Goal: Transaction & Acquisition: Purchase product/service

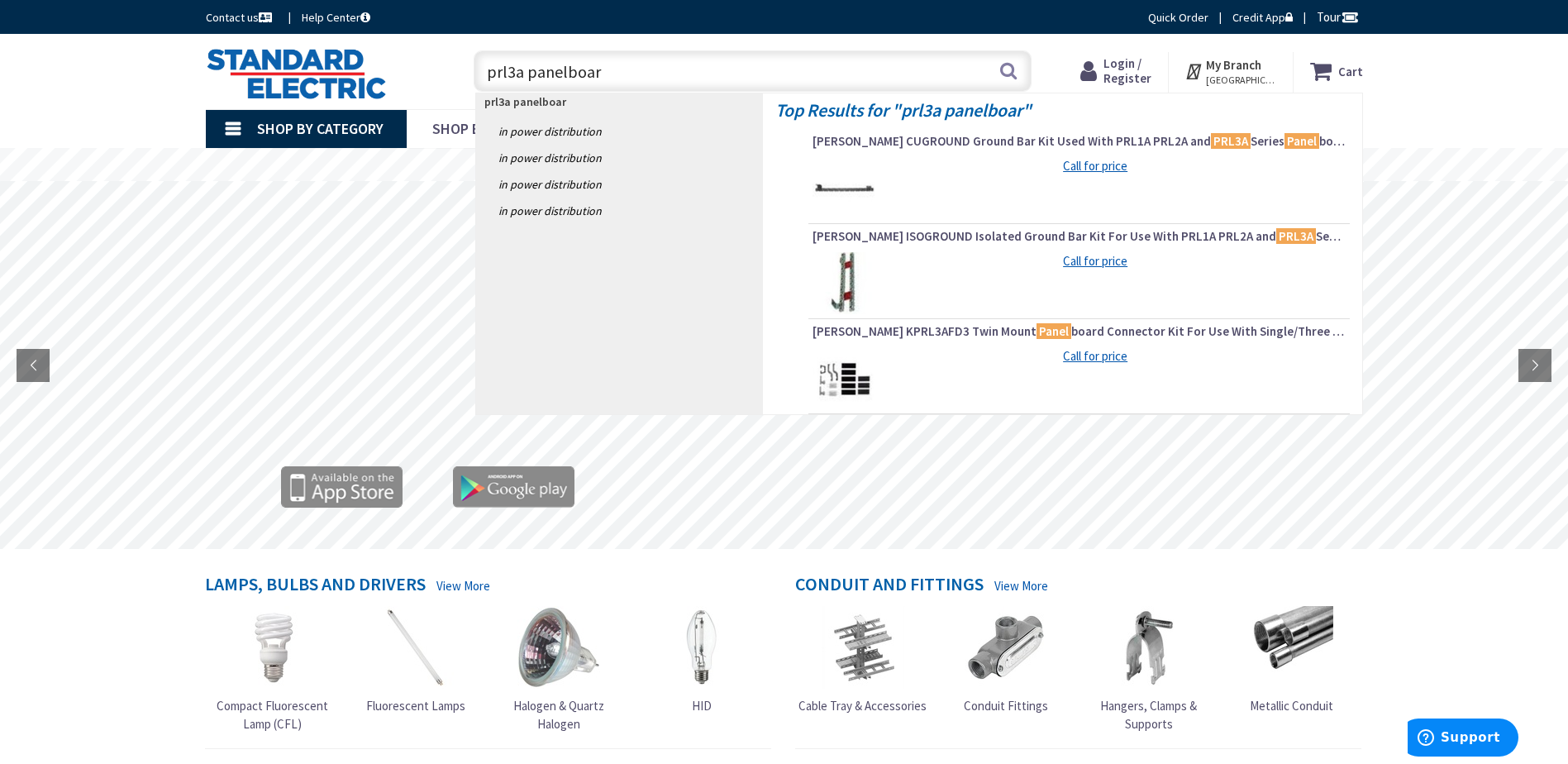
type input "prl3a panelboard"
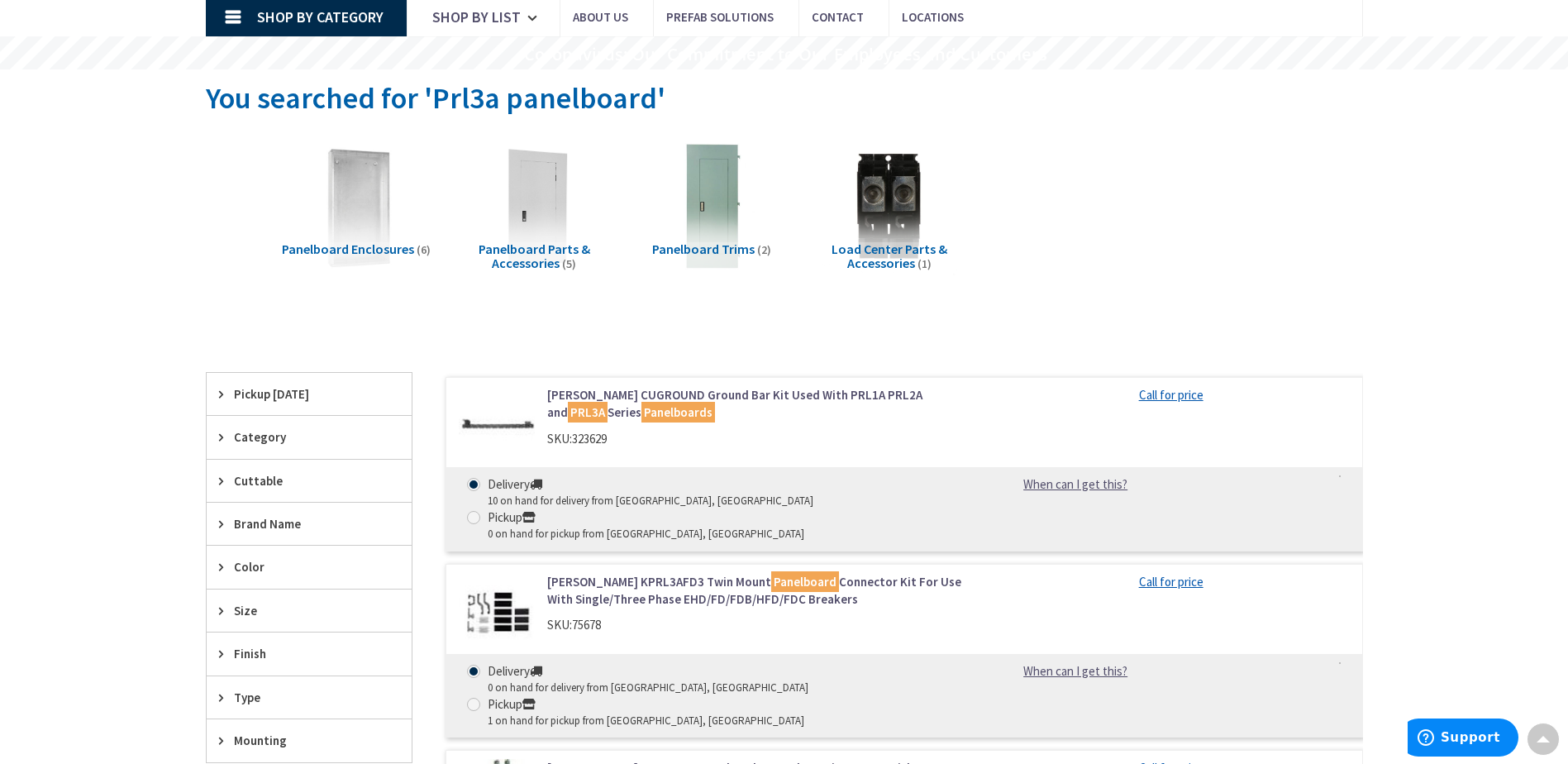
scroll to position [82, 0]
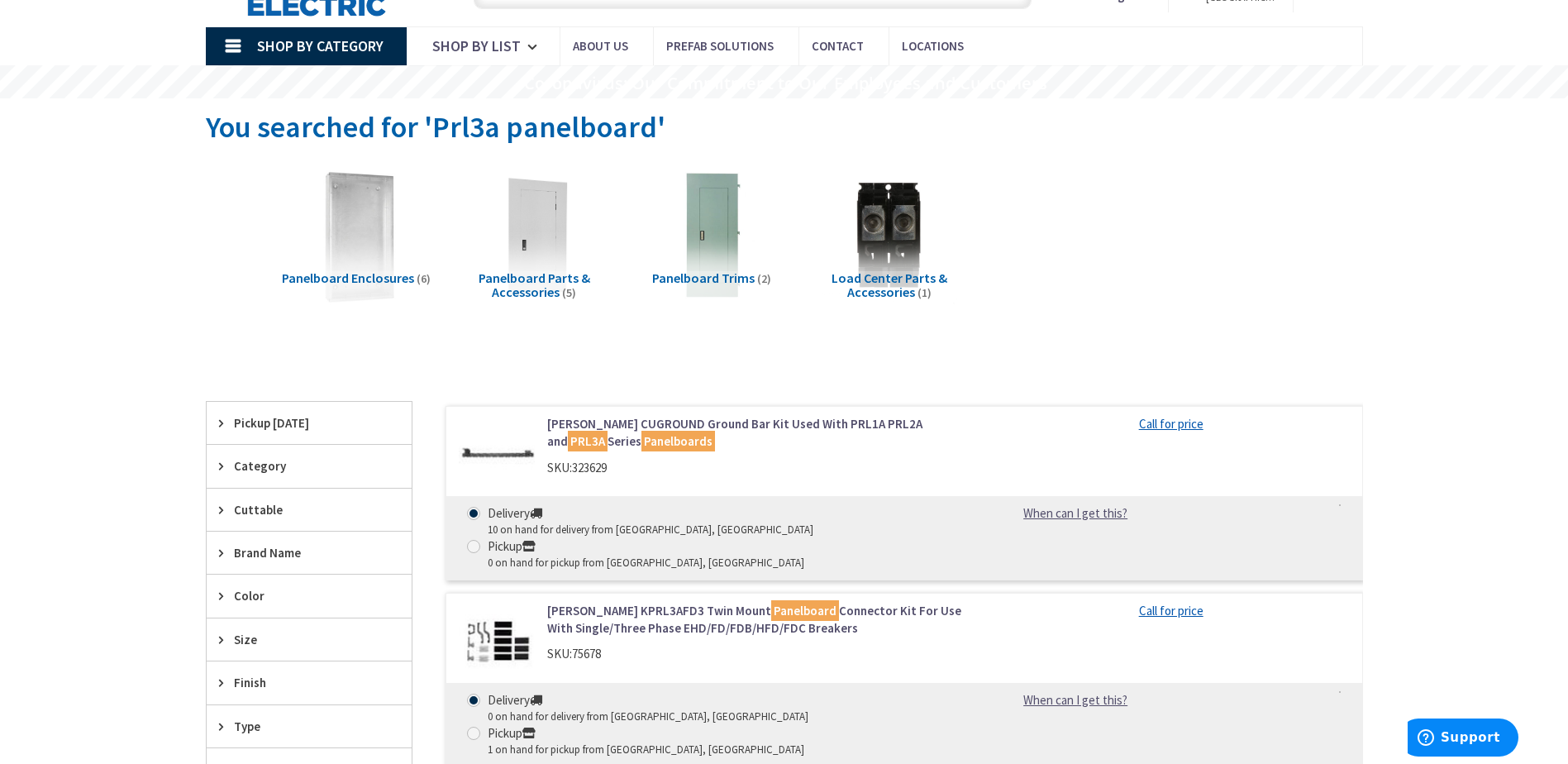
click at [365, 242] on img at bounding box center [356, 236] width 149 height 149
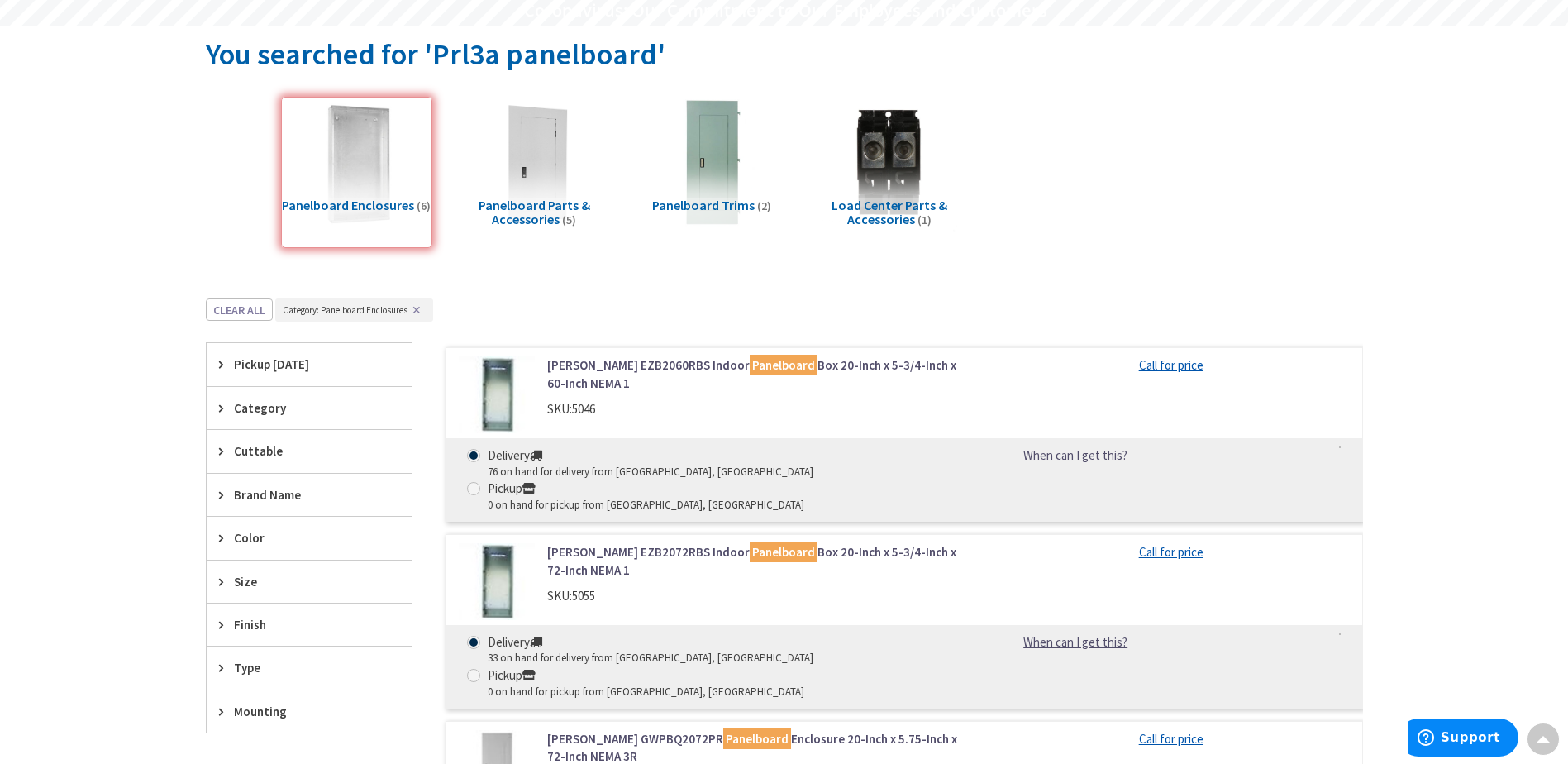
scroll to position [0, 0]
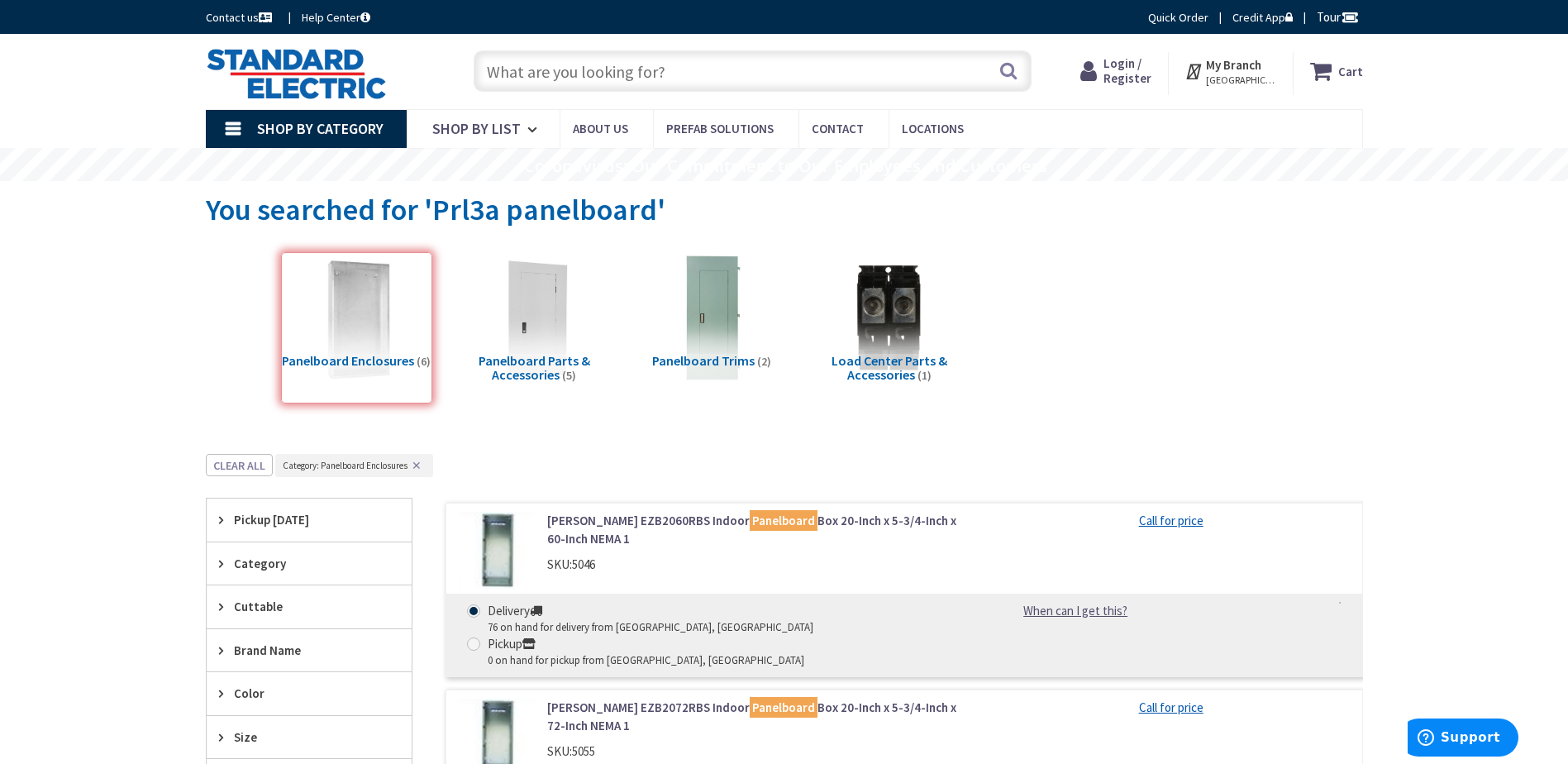
click at [697, 67] on input "text" at bounding box center [752, 71] width 558 height 41
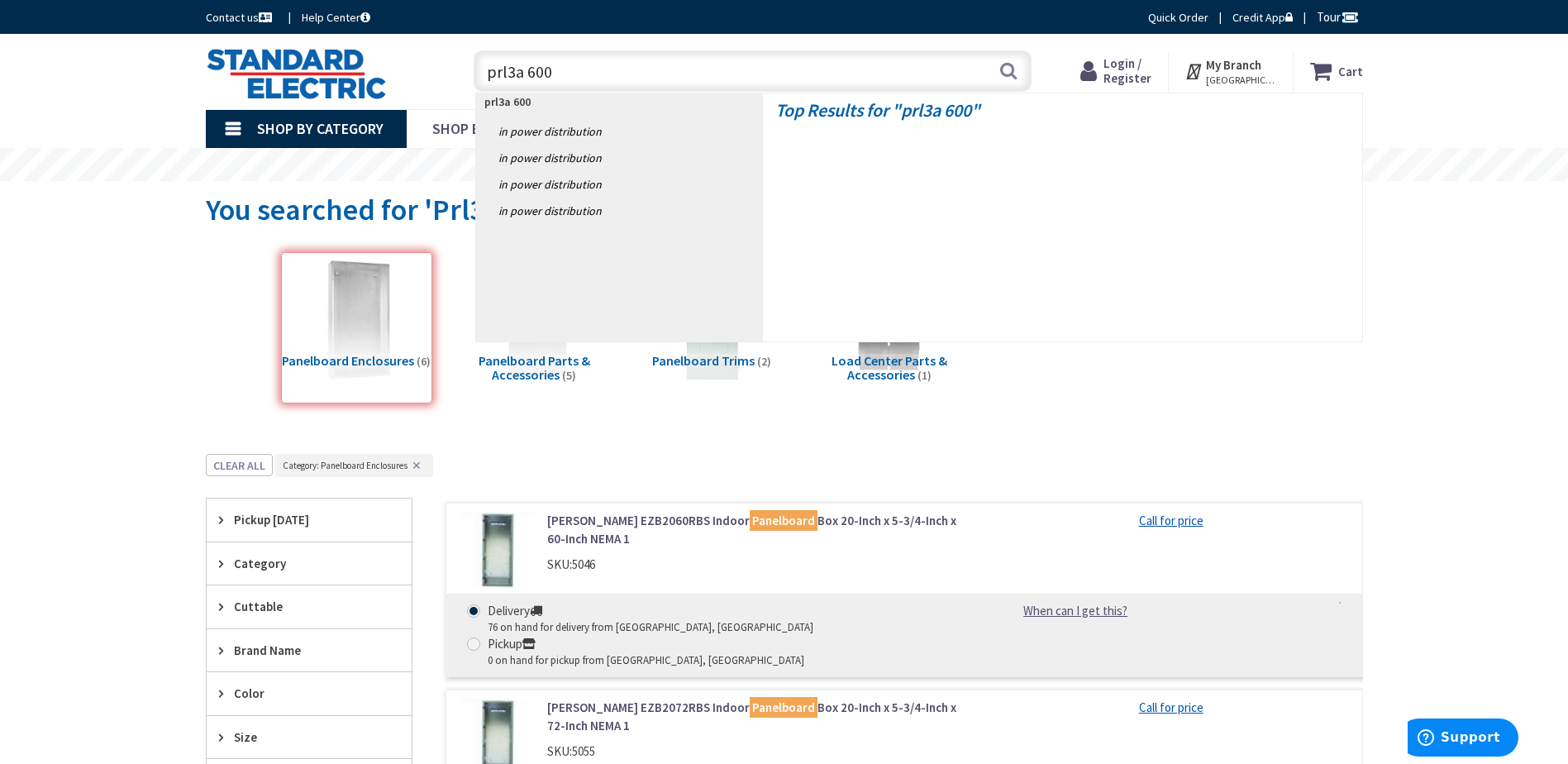
type input "prl3a 600a"
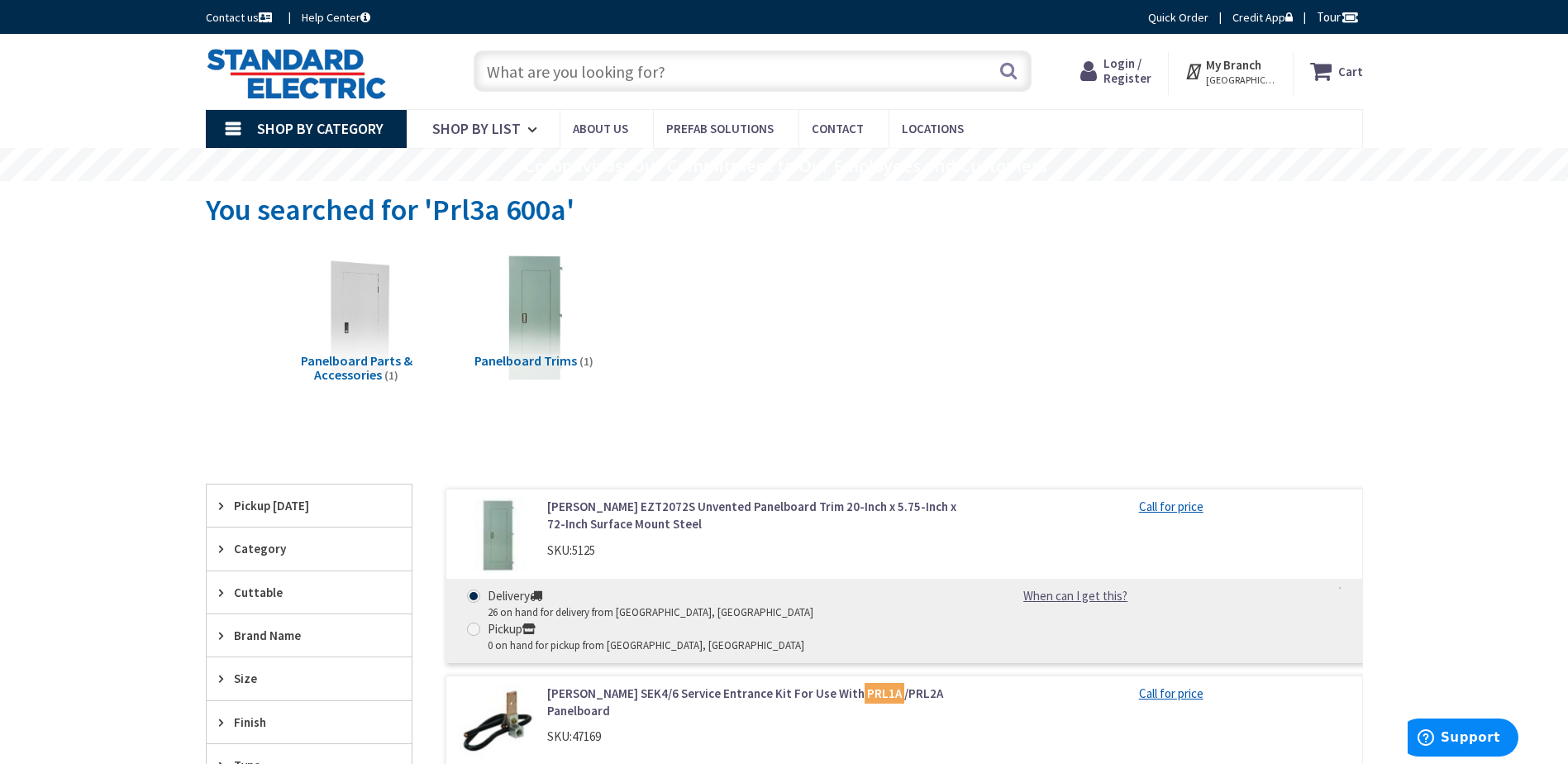
click at [504, 545] on img at bounding box center [497, 536] width 77 height 77
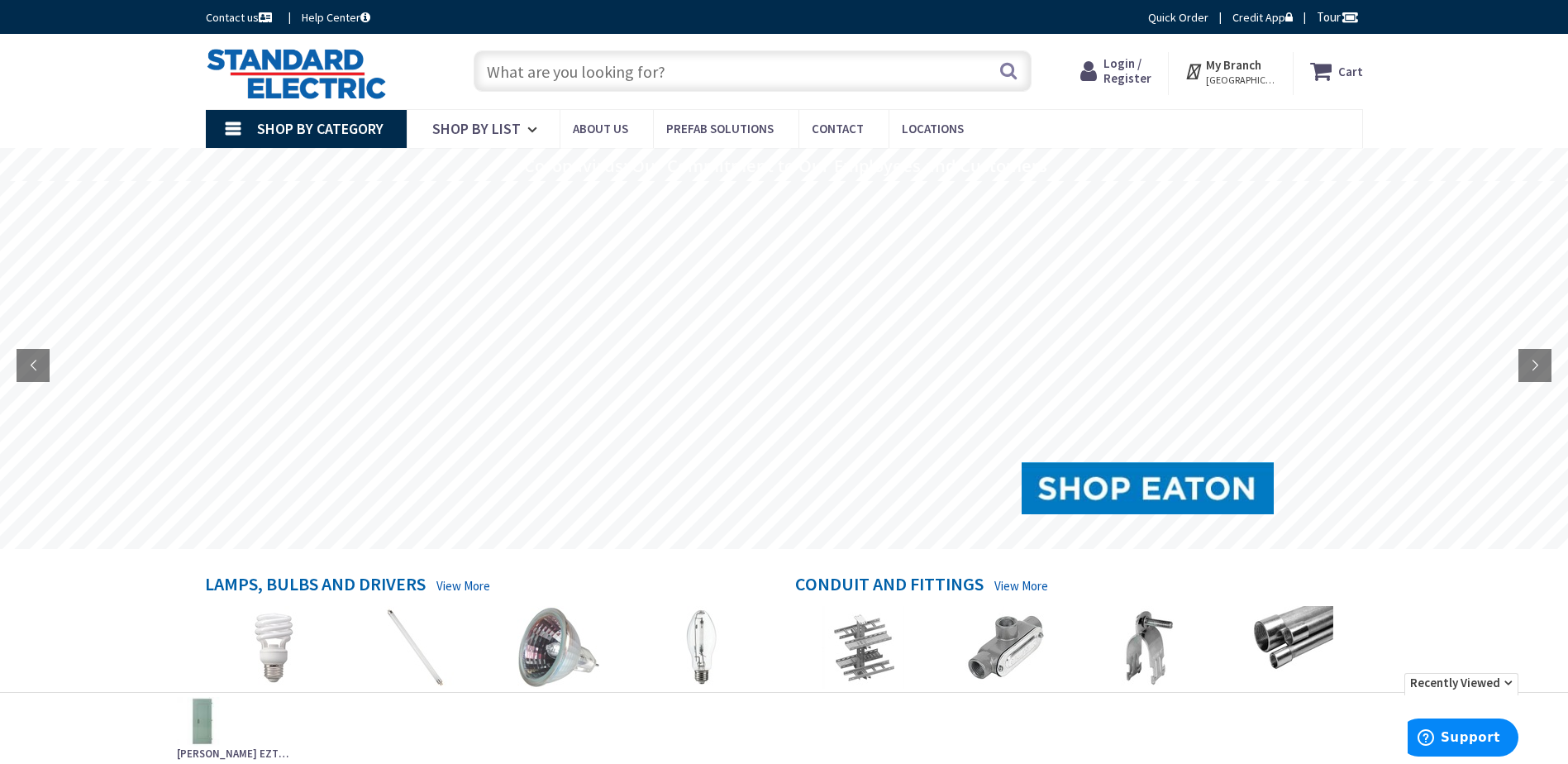
click at [542, 80] on input "text" at bounding box center [752, 71] width 558 height 41
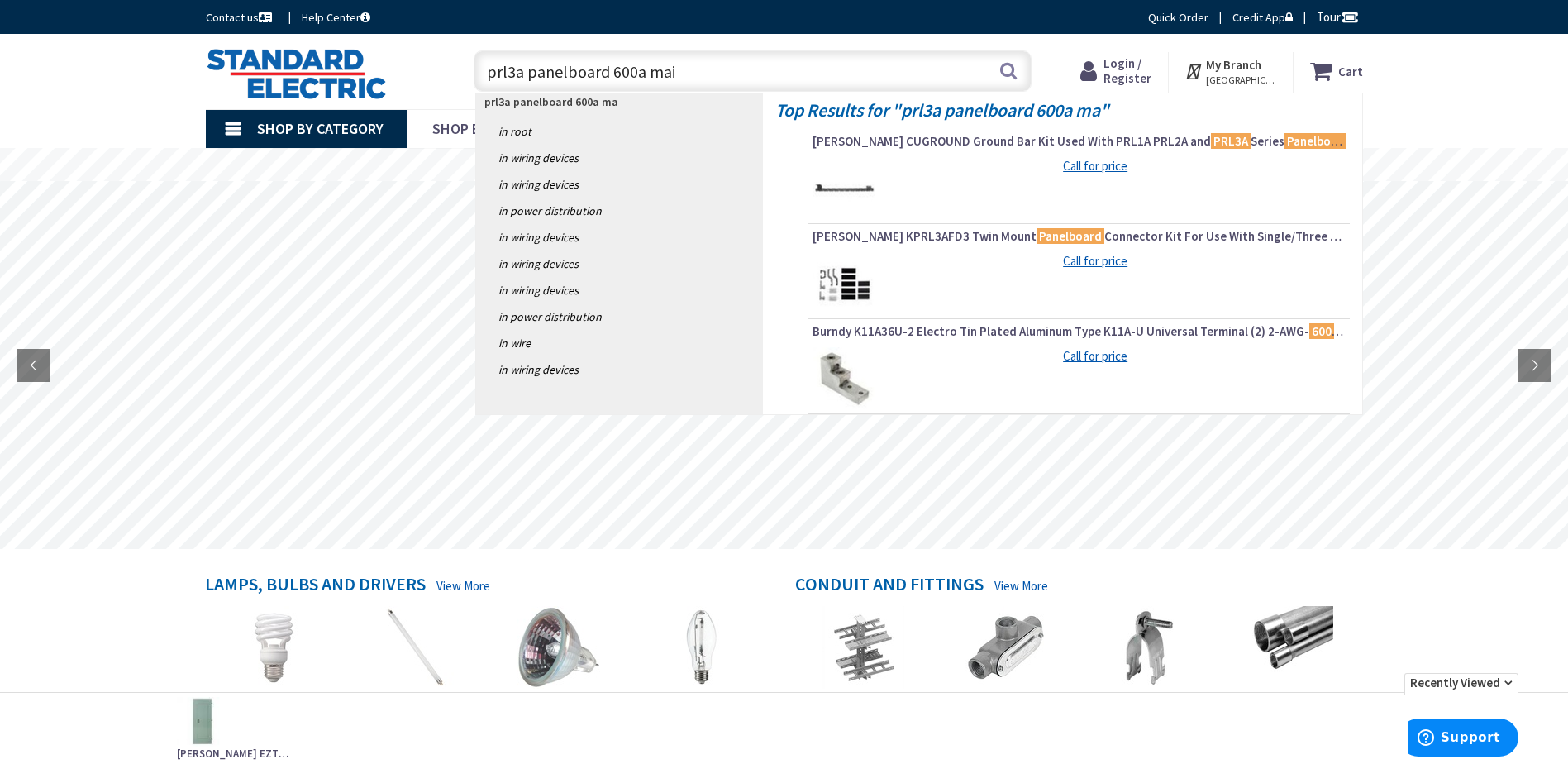
type input "prl3a panelboard 600a main"
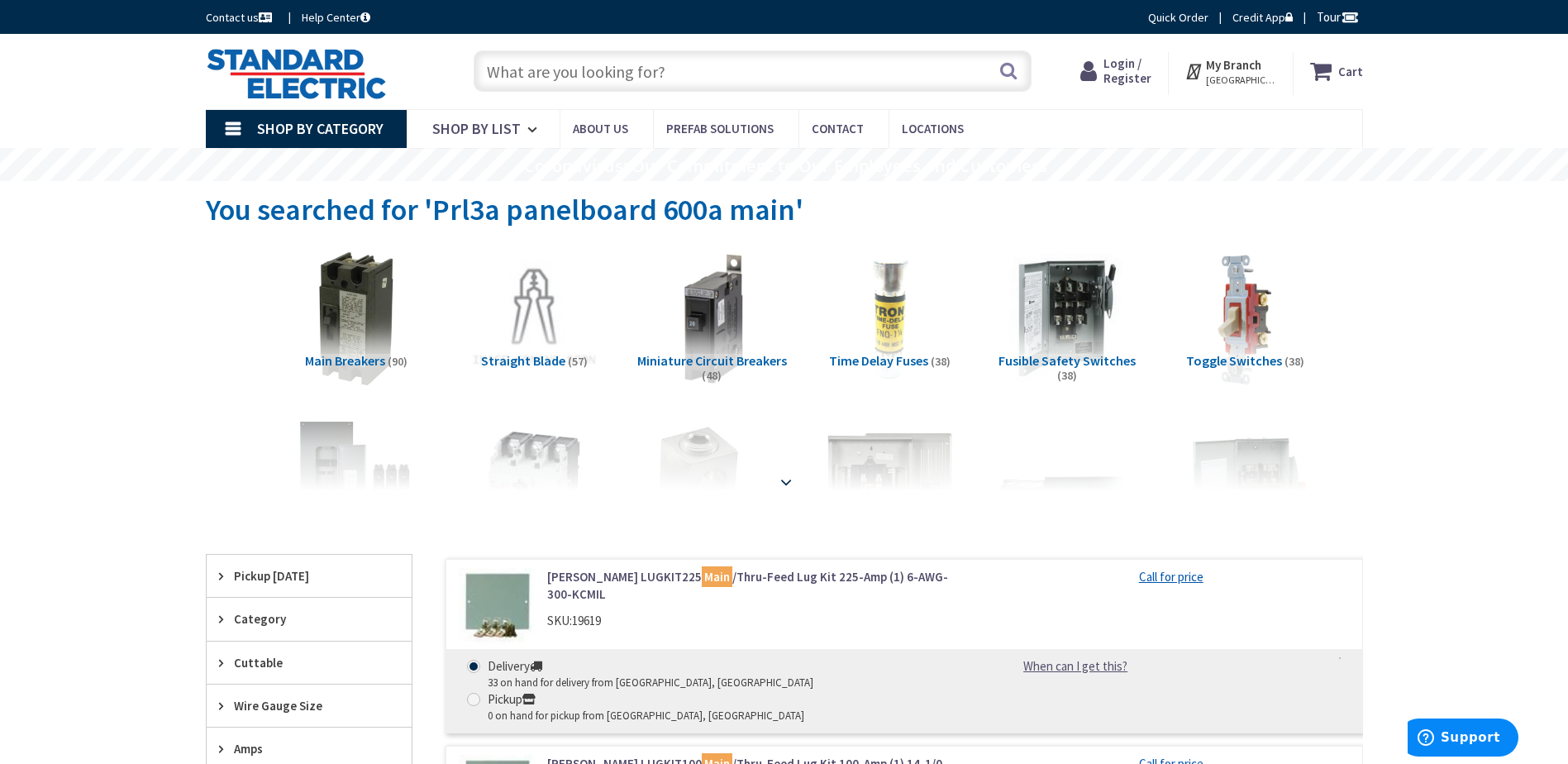
click at [327, 462] on div at bounding box center [784, 446] width 1074 height 91
click at [784, 478] on strong at bounding box center [787, 482] width 20 height 18
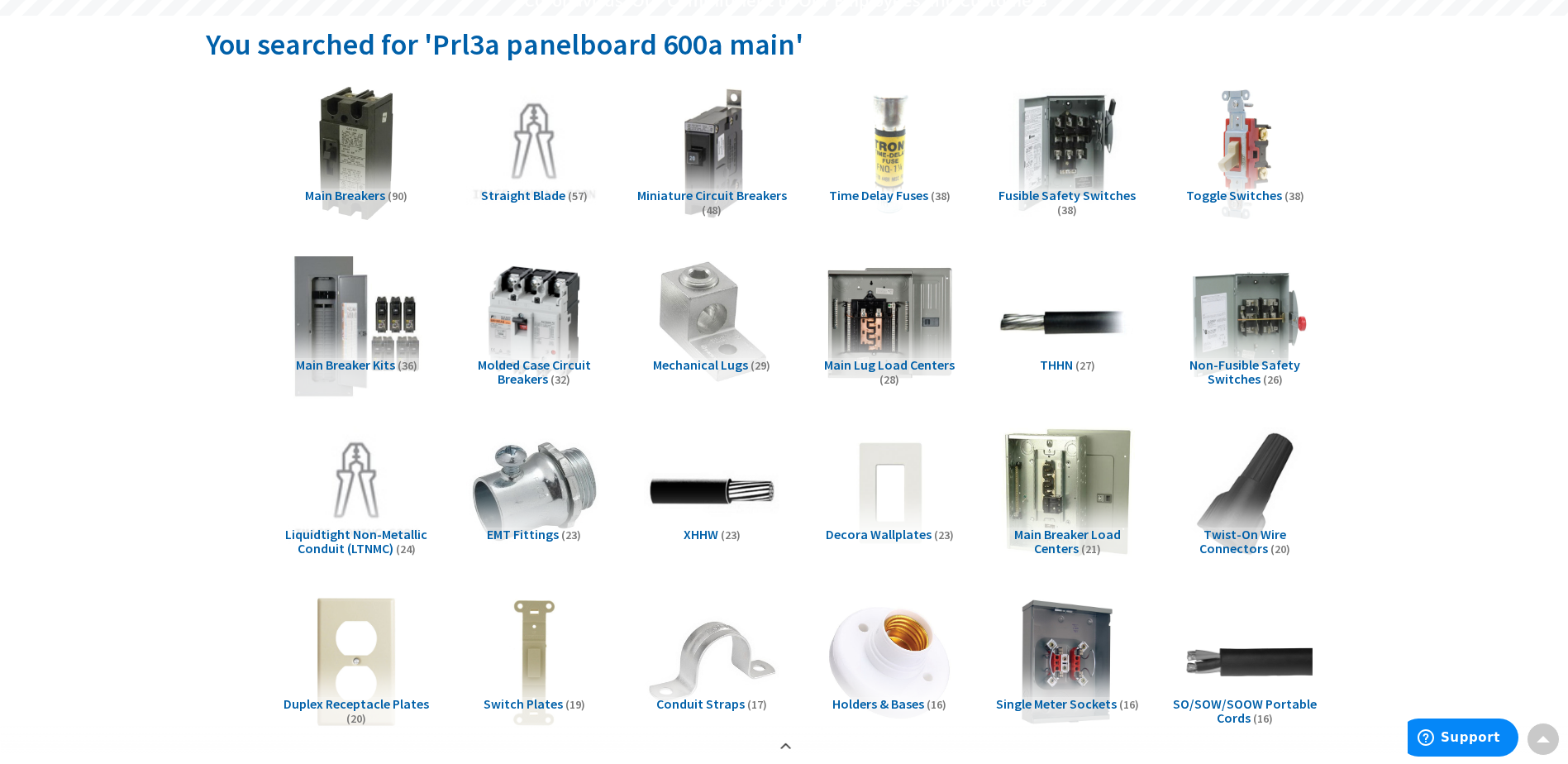
scroll to position [331, 0]
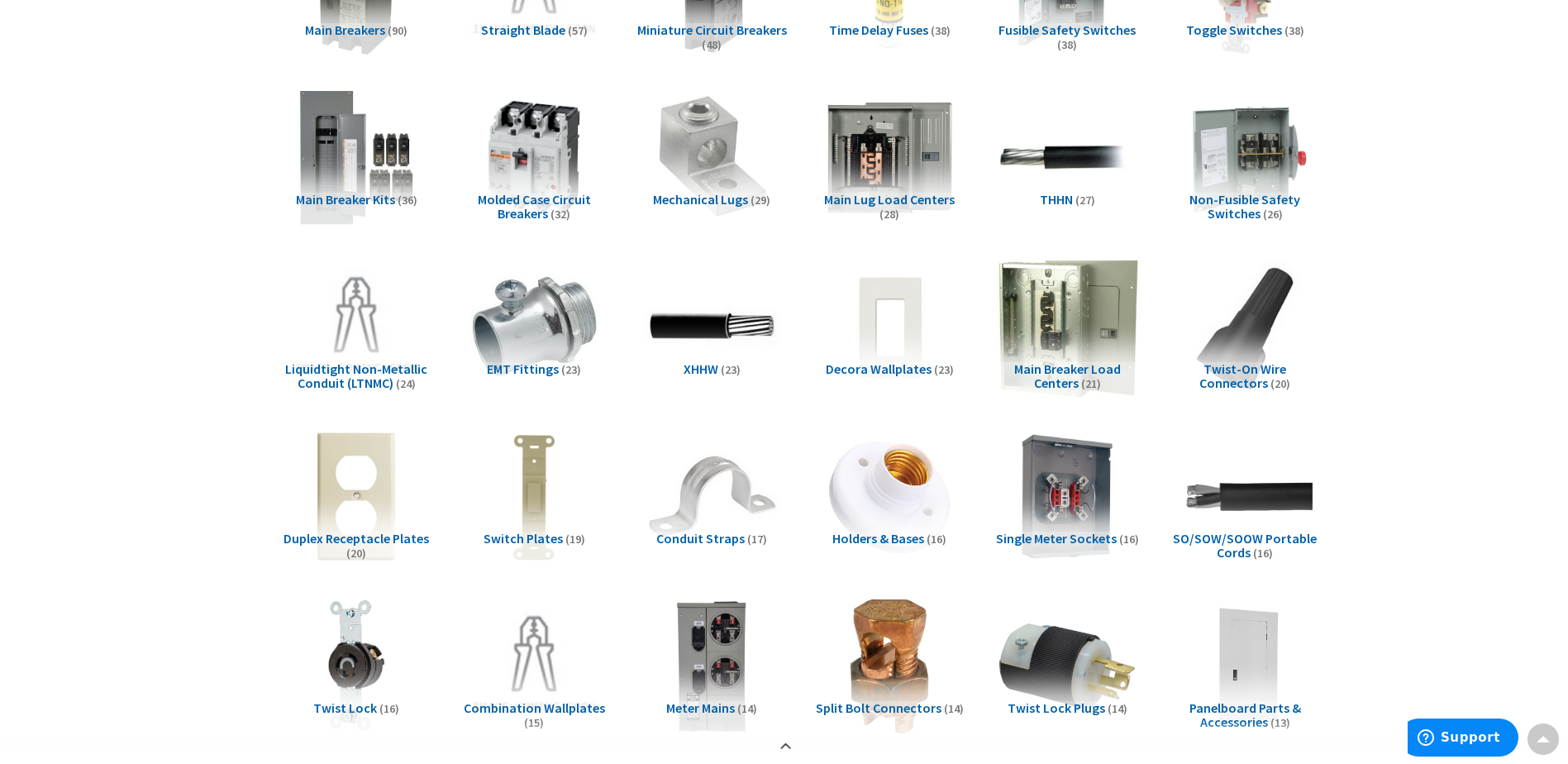
click at [1037, 316] on img at bounding box center [1067, 327] width 149 height 149
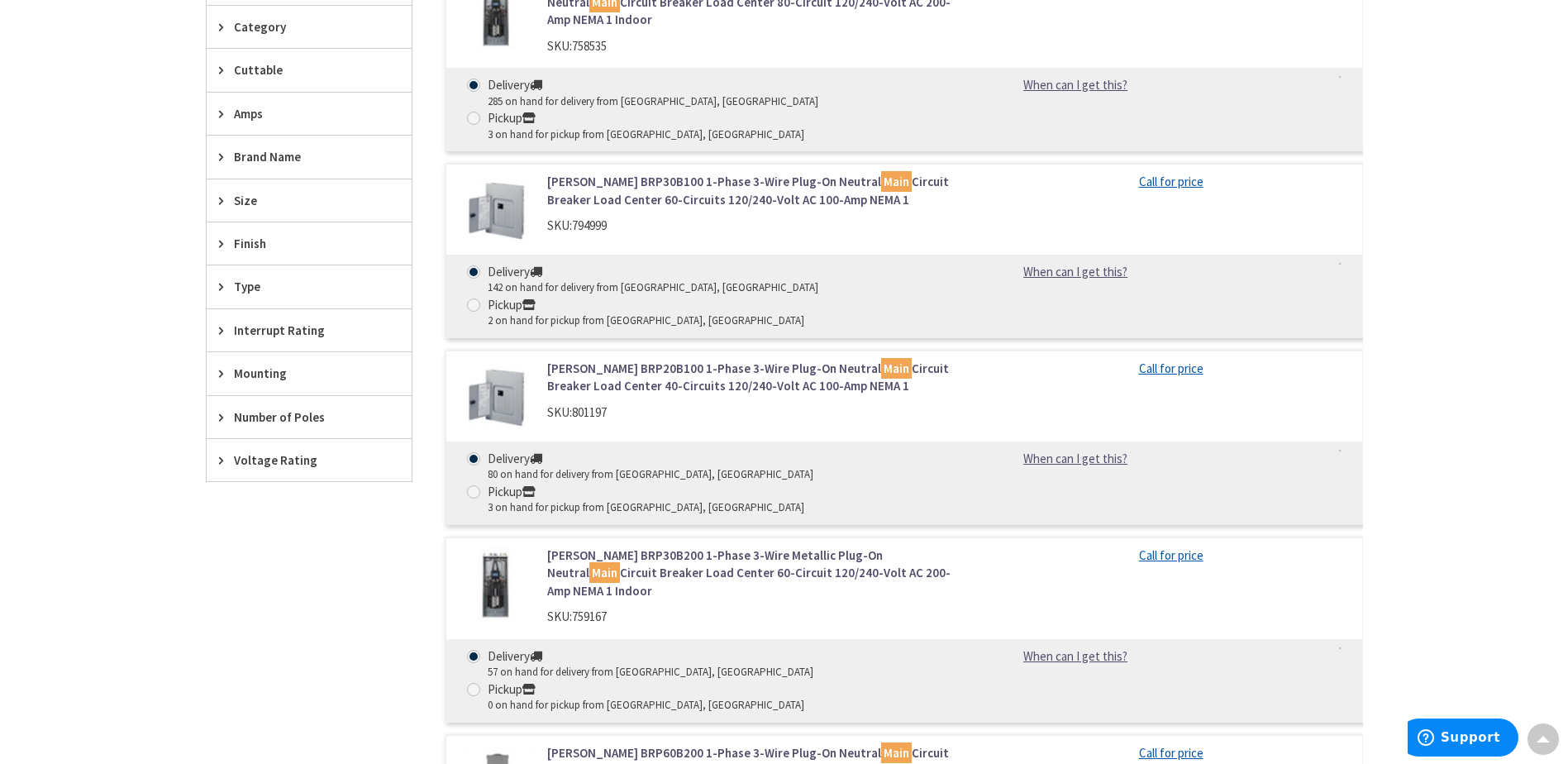
scroll to position [2752, 0]
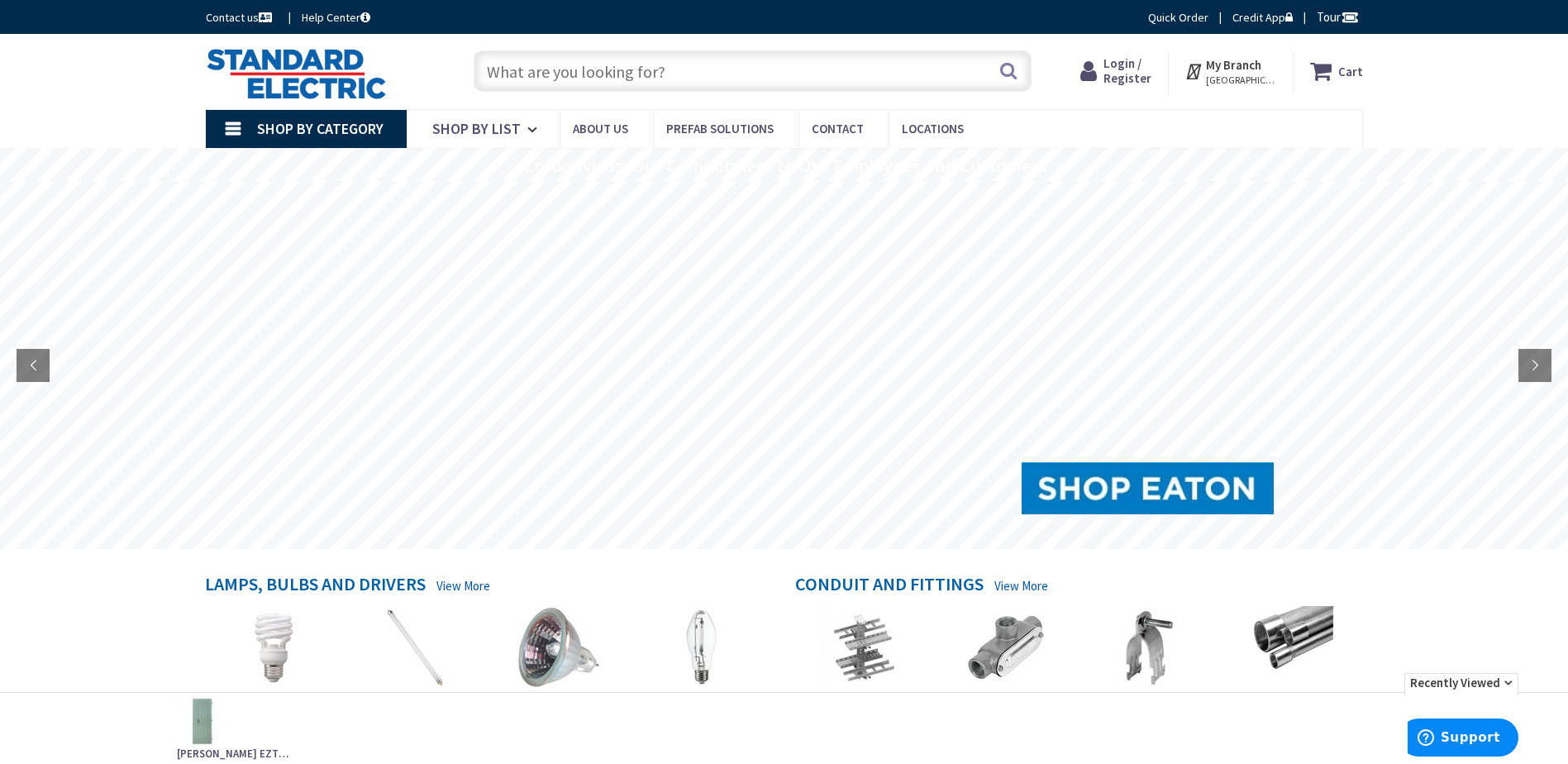
click at [306, 133] on span "Shop By Category" at bounding box center [320, 128] width 127 height 19
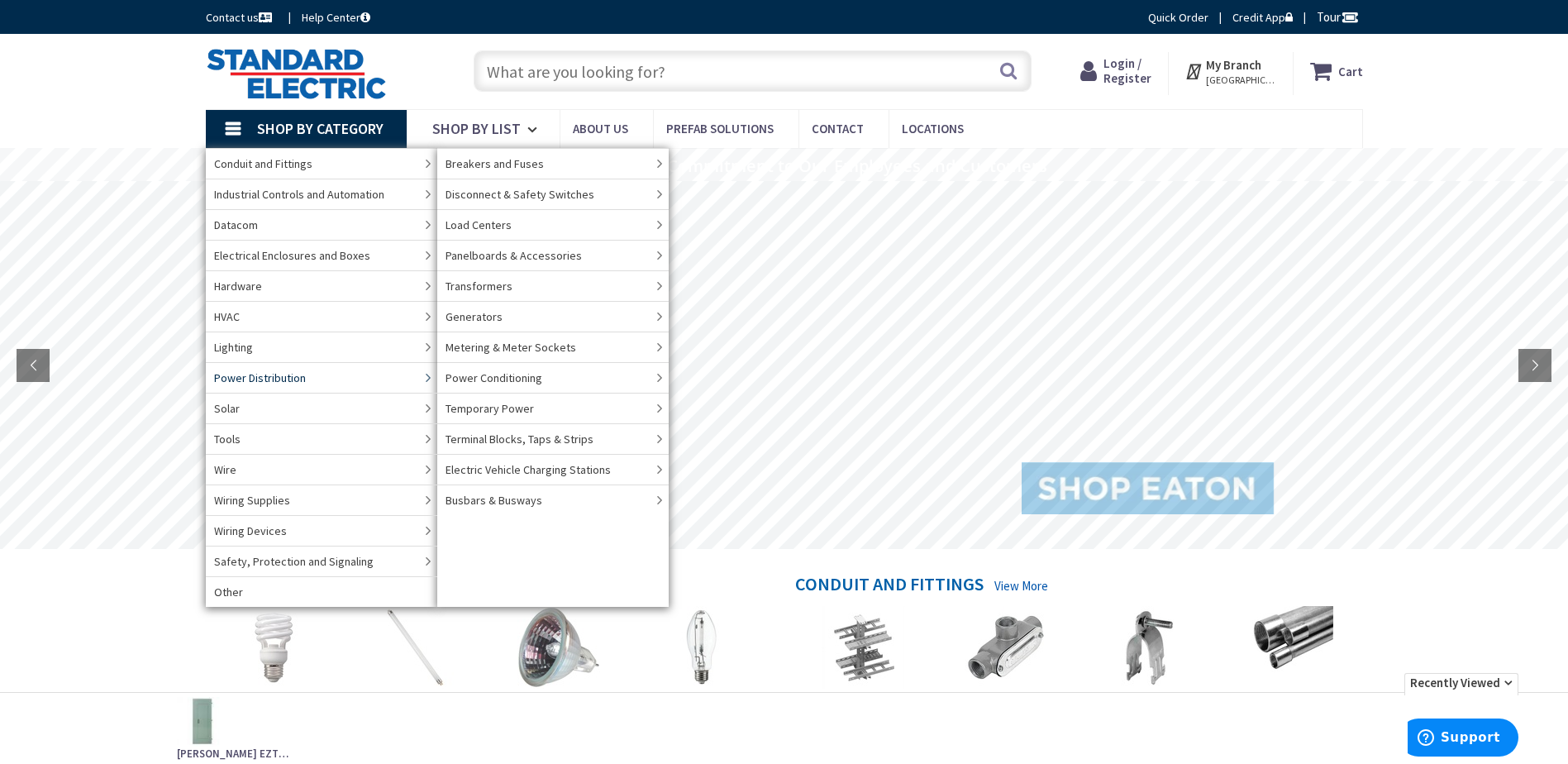
click at [274, 379] on span "Power Distribution" at bounding box center [259, 378] width 91 height 17
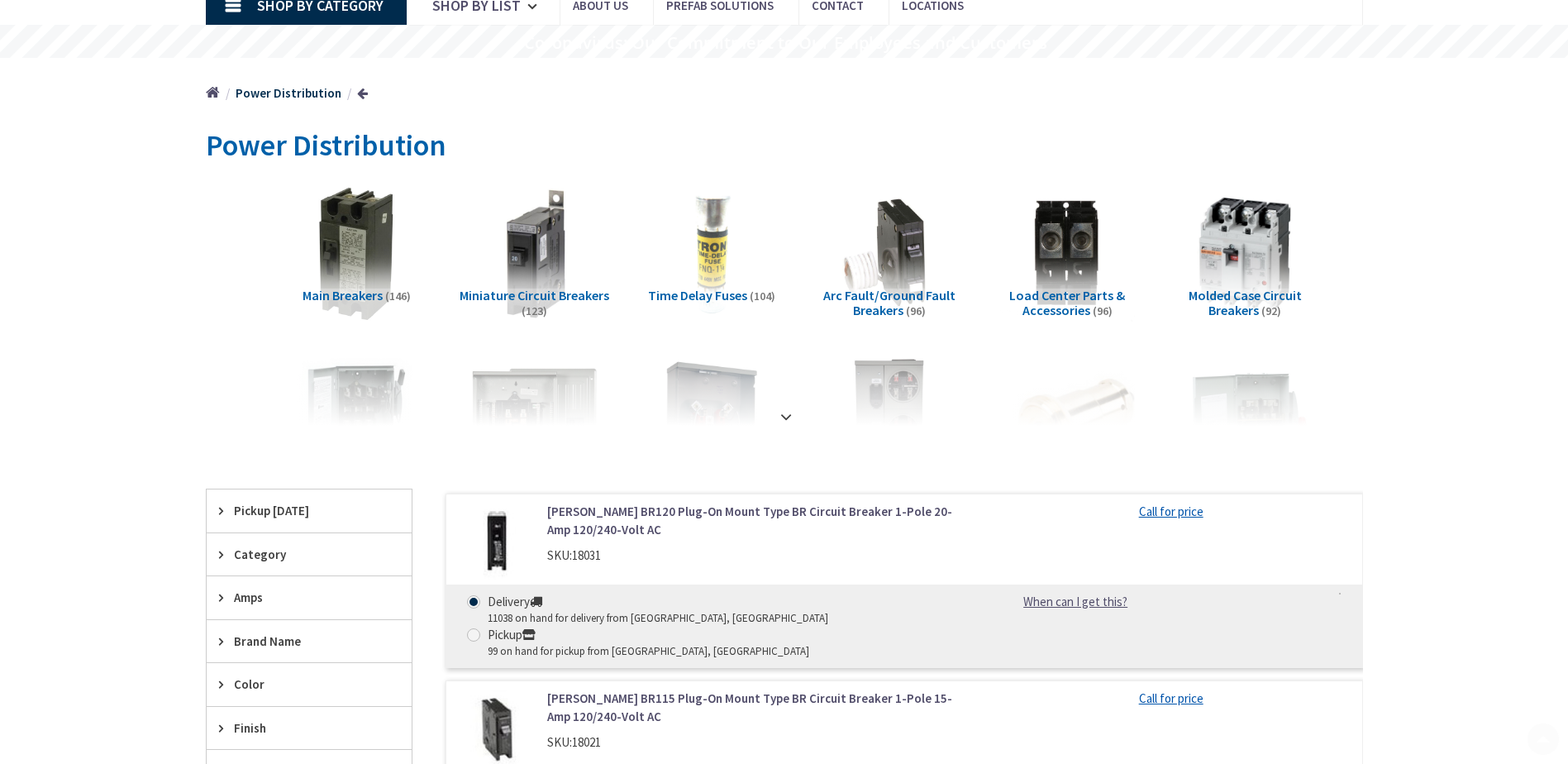
scroll to position [165, 0]
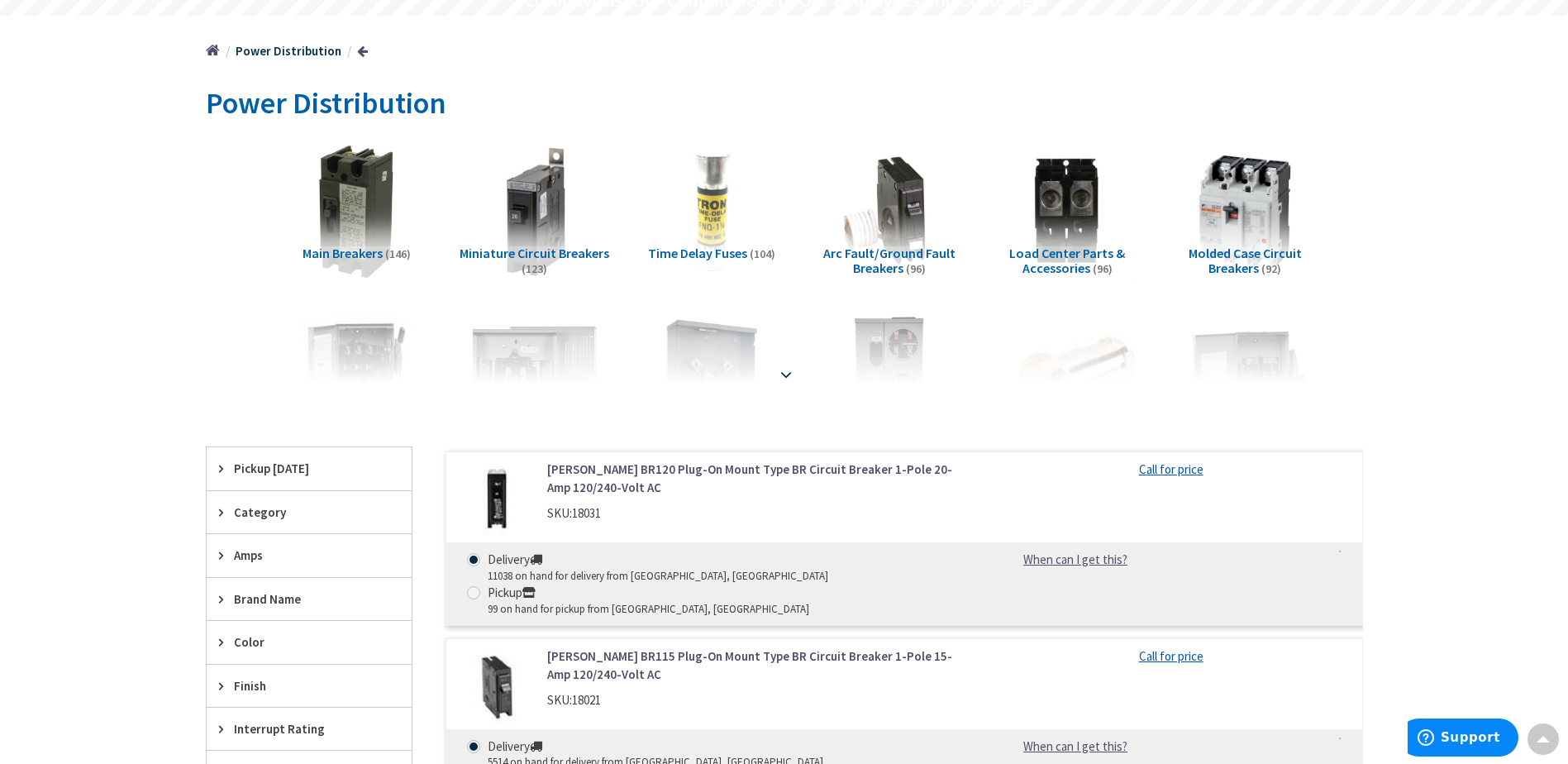
click at [789, 366] on strong at bounding box center [787, 374] width 20 height 18
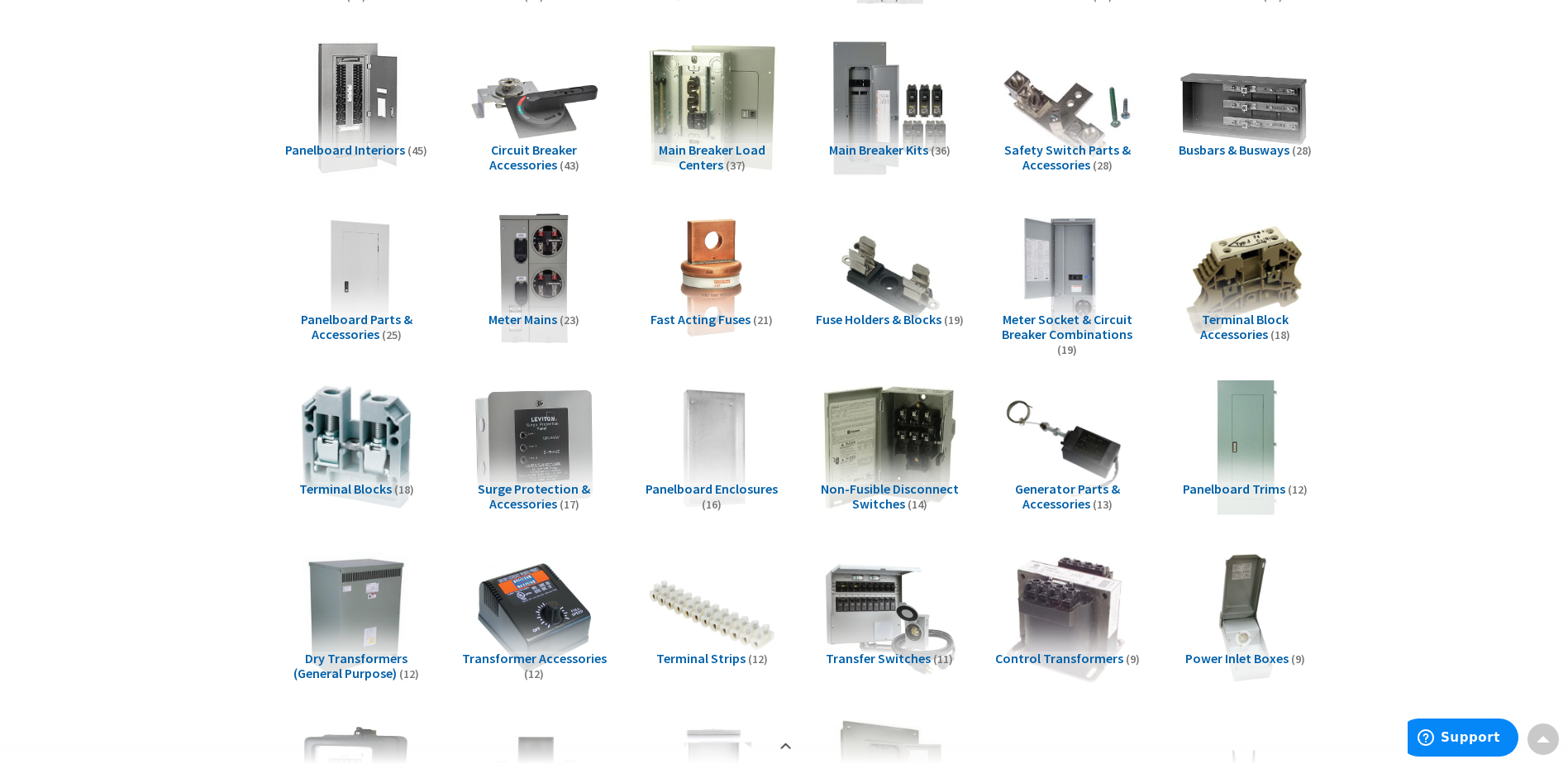
scroll to position [578, 0]
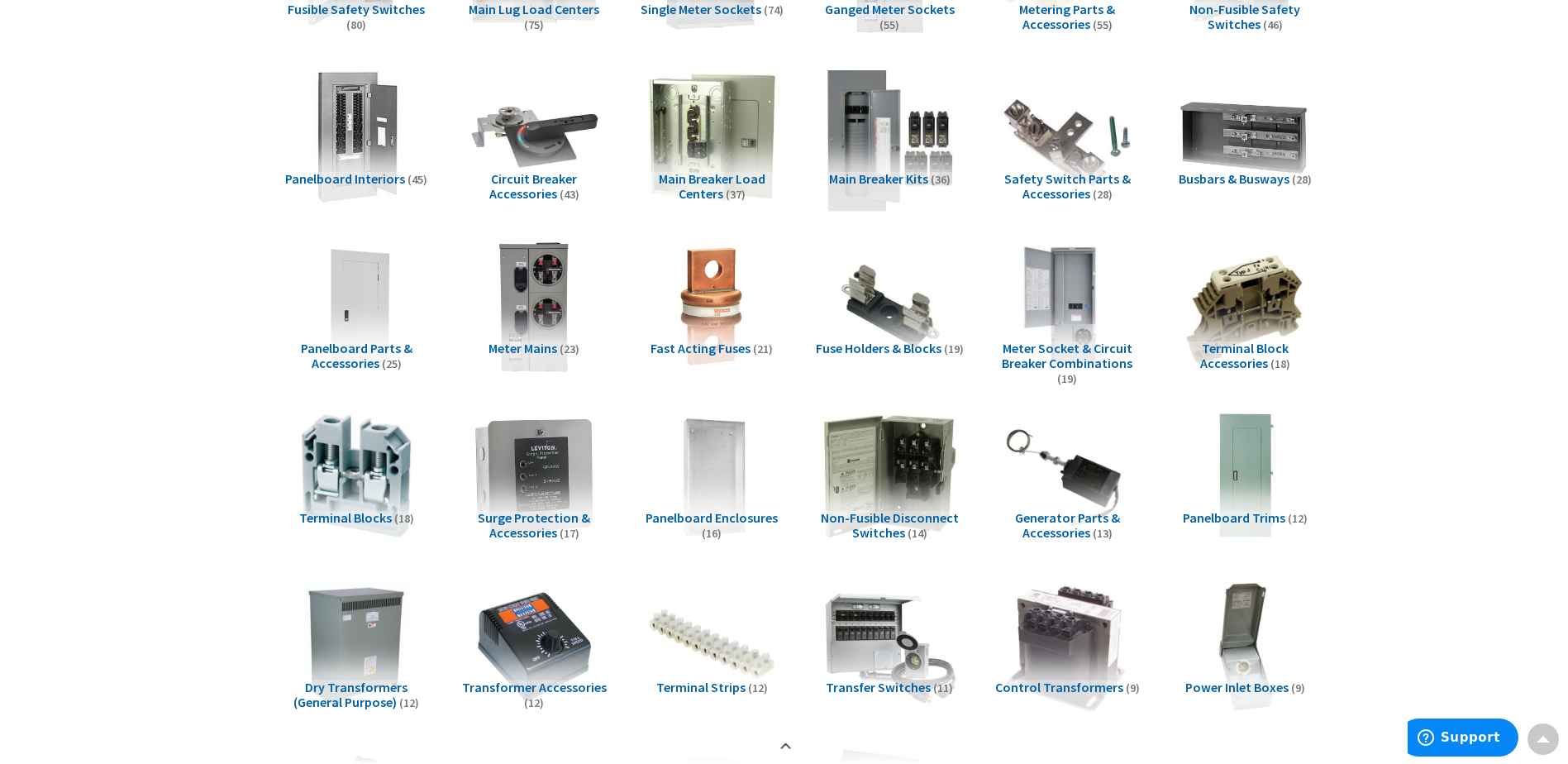
click at [879, 145] on img at bounding box center [889, 137] width 149 height 149
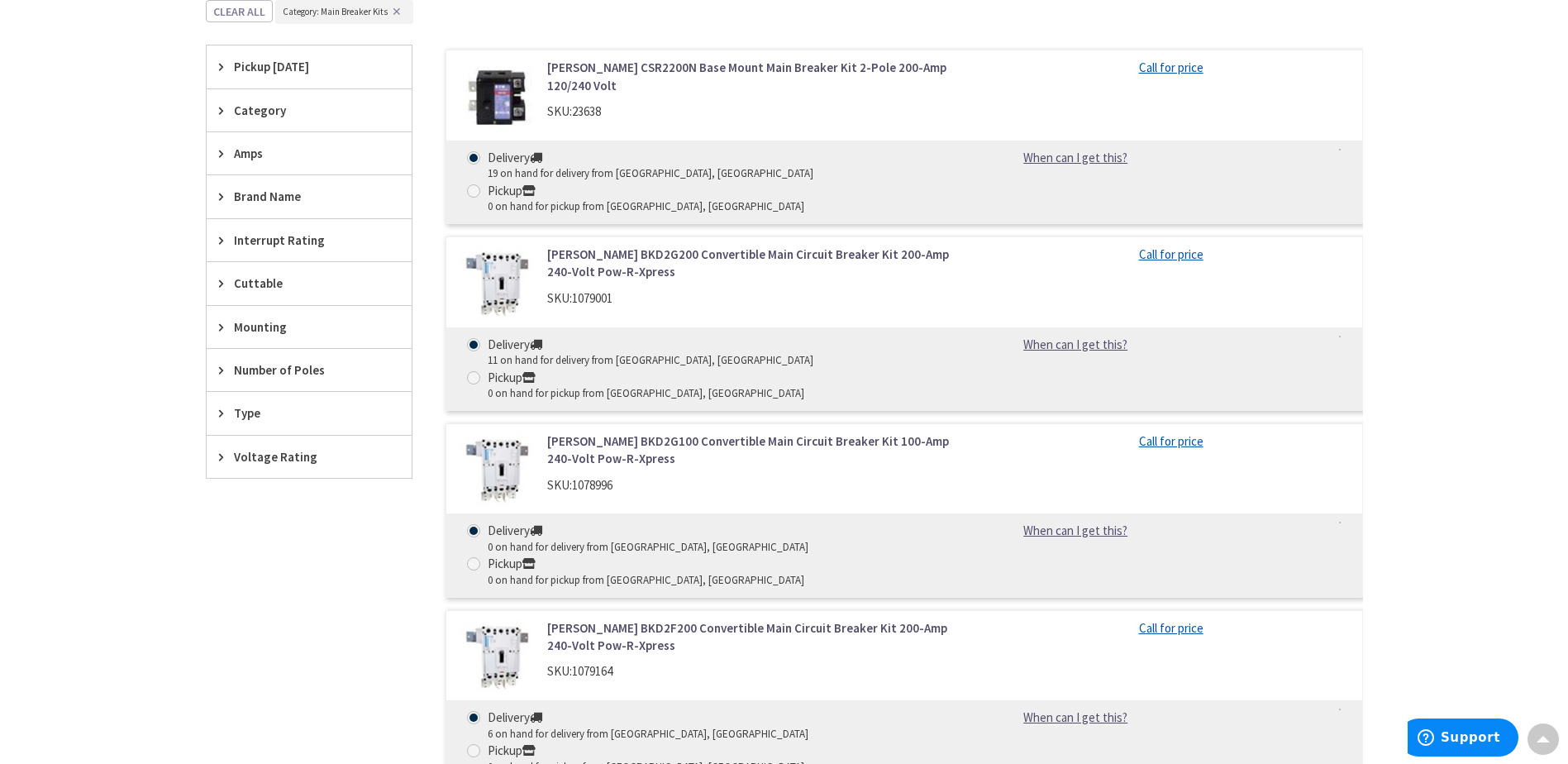
click at [269, 154] on span "Amps" at bounding box center [301, 153] width 134 height 18
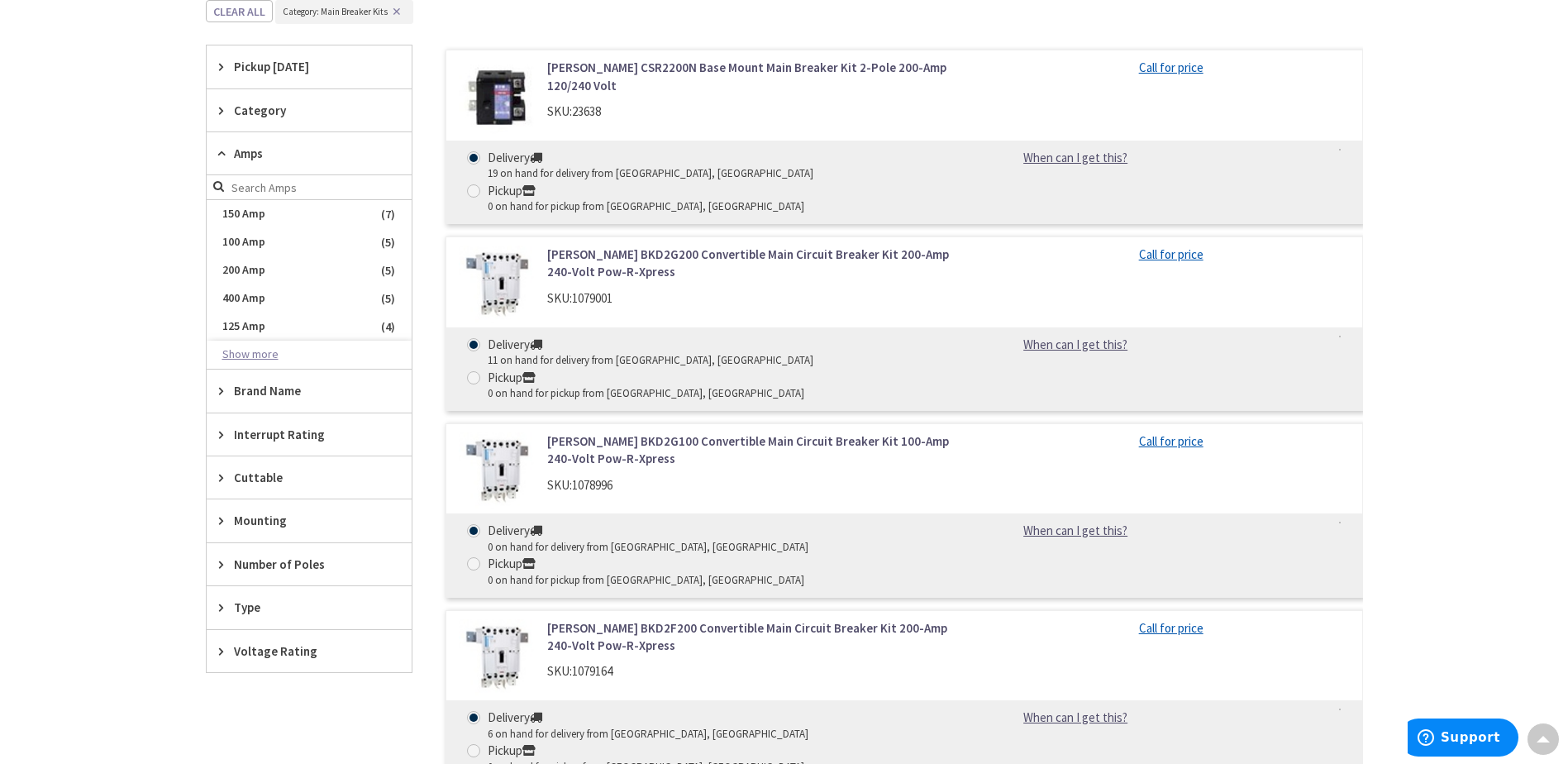
click at [264, 356] on button "Show more" at bounding box center [309, 354] width 205 height 28
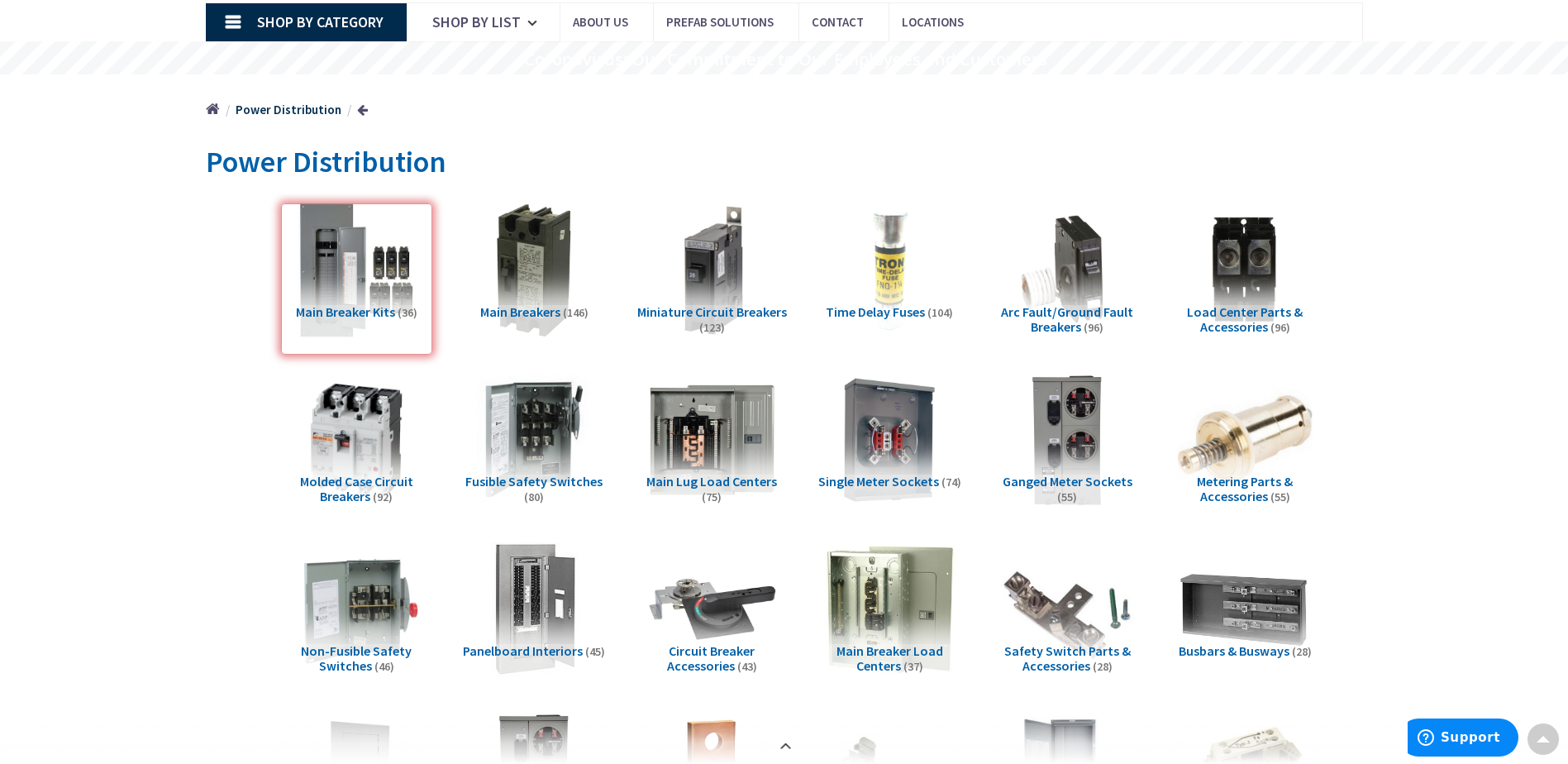
scroll to position [0, 0]
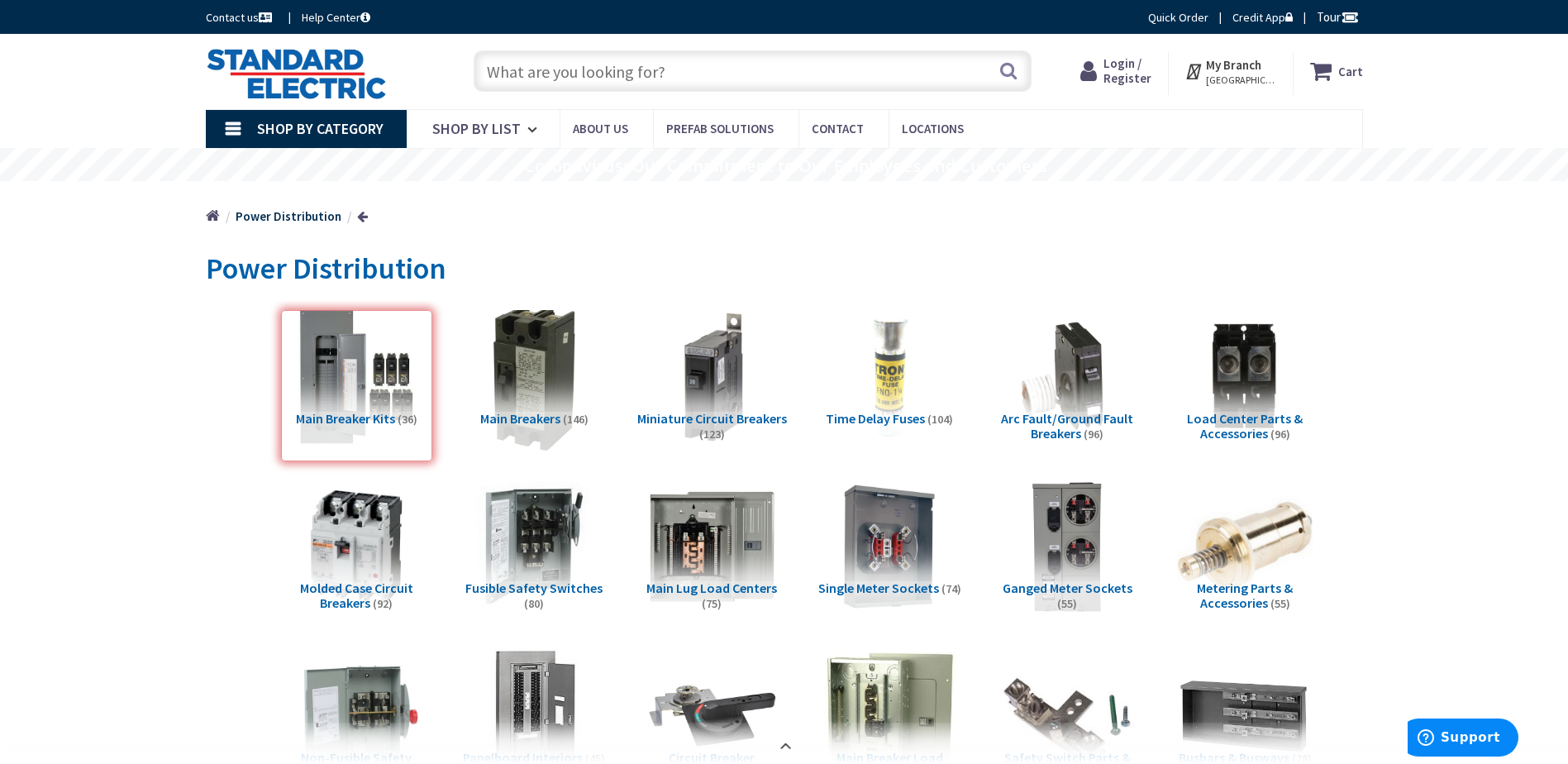
click at [550, 360] on img at bounding box center [533, 376] width 149 height 149
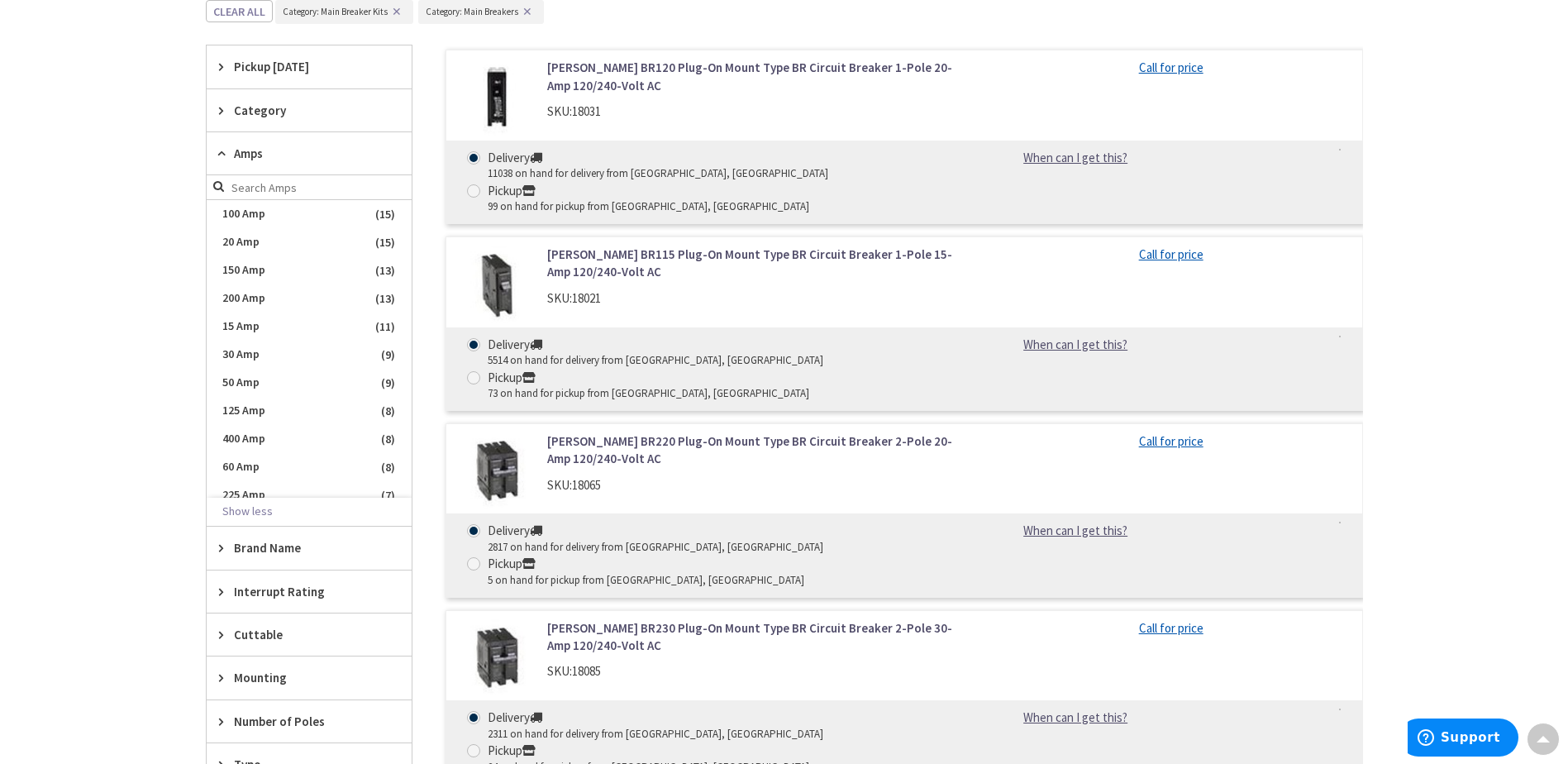
click at [229, 189] on input "search" at bounding box center [309, 188] width 205 height 25
click at [216, 188] on form at bounding box center [309, 188] width 205 height 25
click at [248, 512] on button "Show less" at bounding box center [309, 511] width 205 height 28
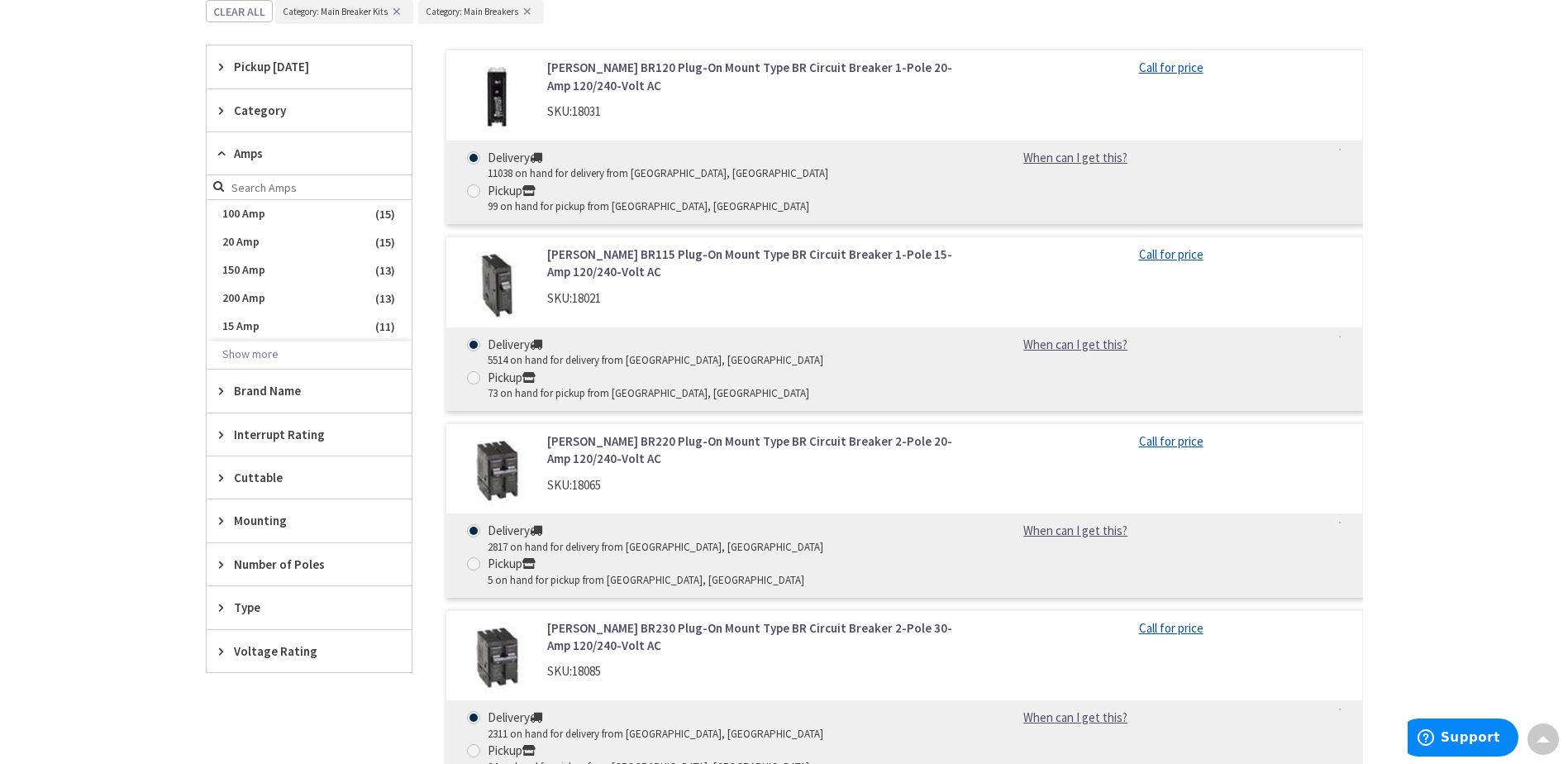
click at [249, 191] on input "search" at bounding box center [309, 188] width 205 height 25
click at [217, 189] on form at bounding box center [309, 188] width 205 height 25
click at [216, 181] on form at bounding box center [309, 188] width 205 height 25
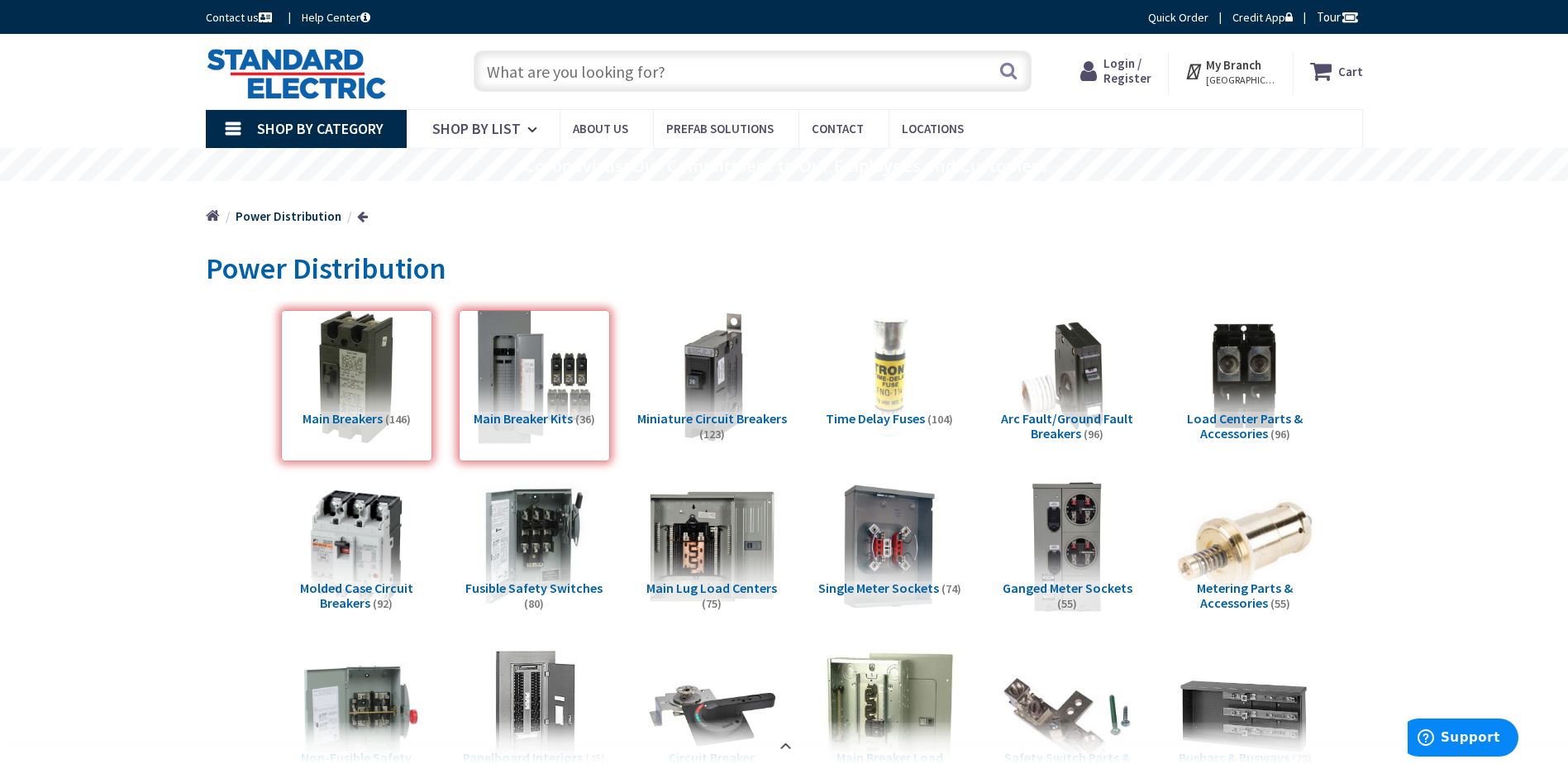
click at [564, 76] on input "text" at bounding box center [752, 71] width 558 height 41
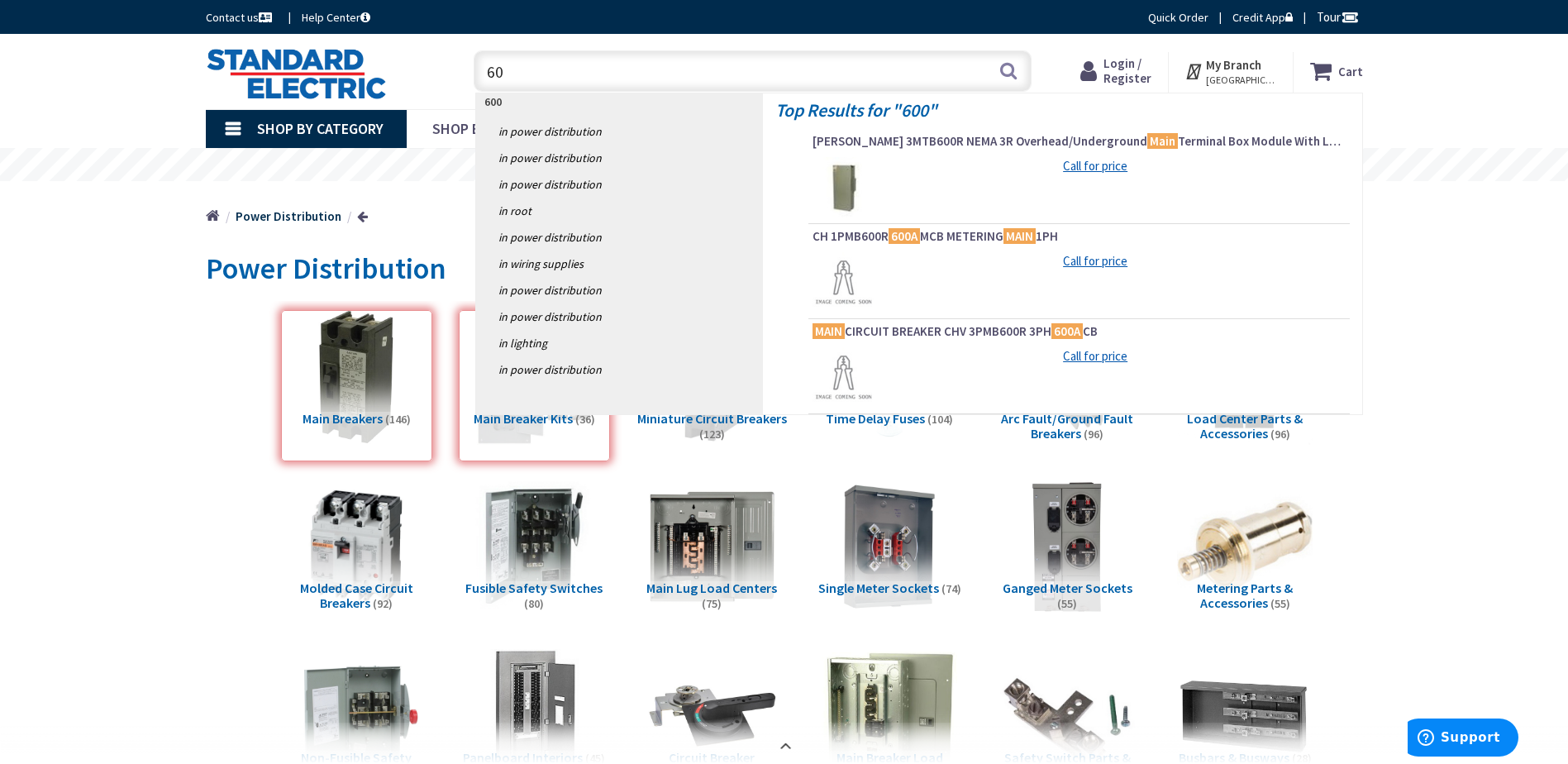
type input "6"
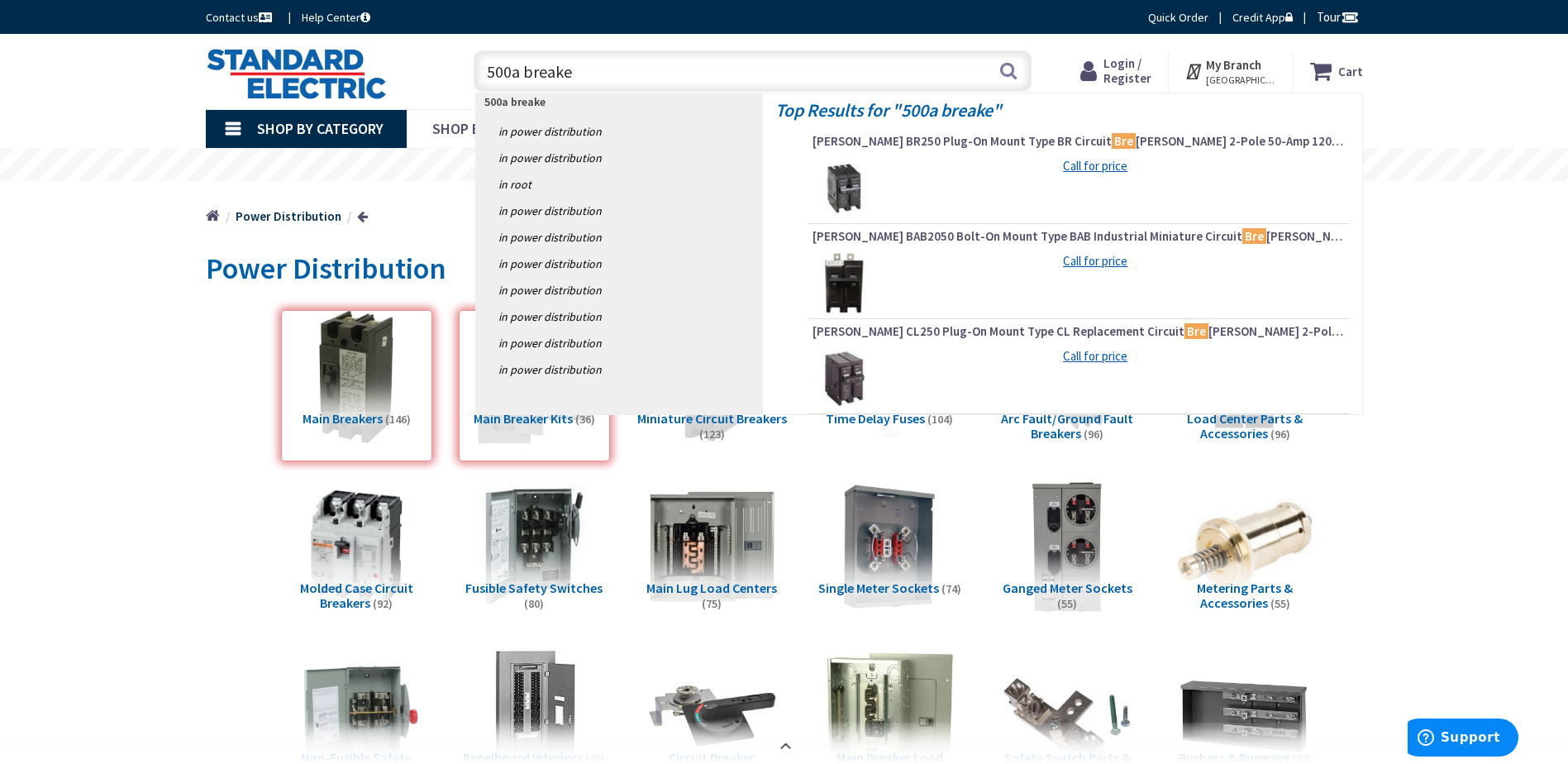
type input "500a breaker"
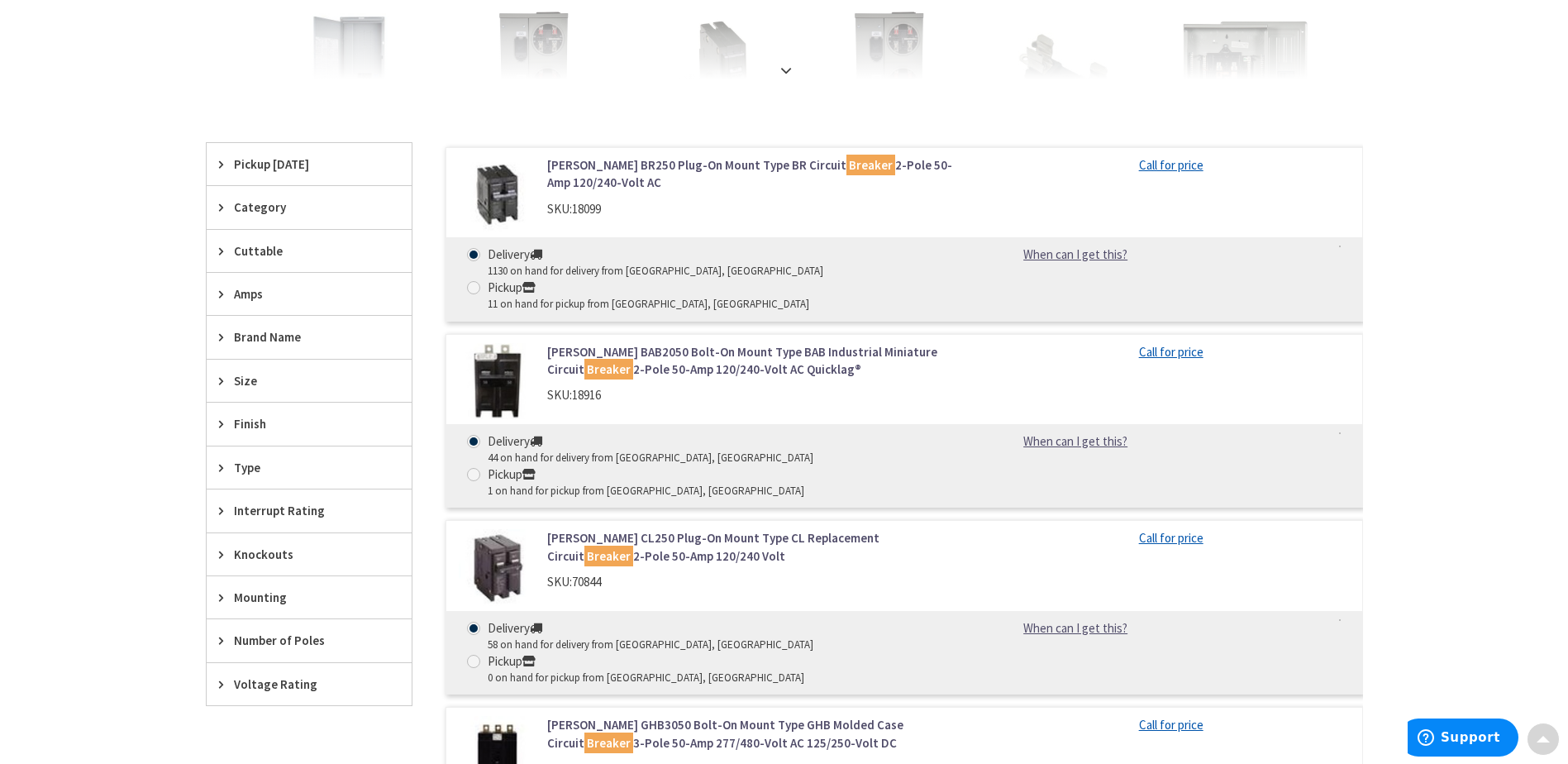
scroll to position [496, 0]
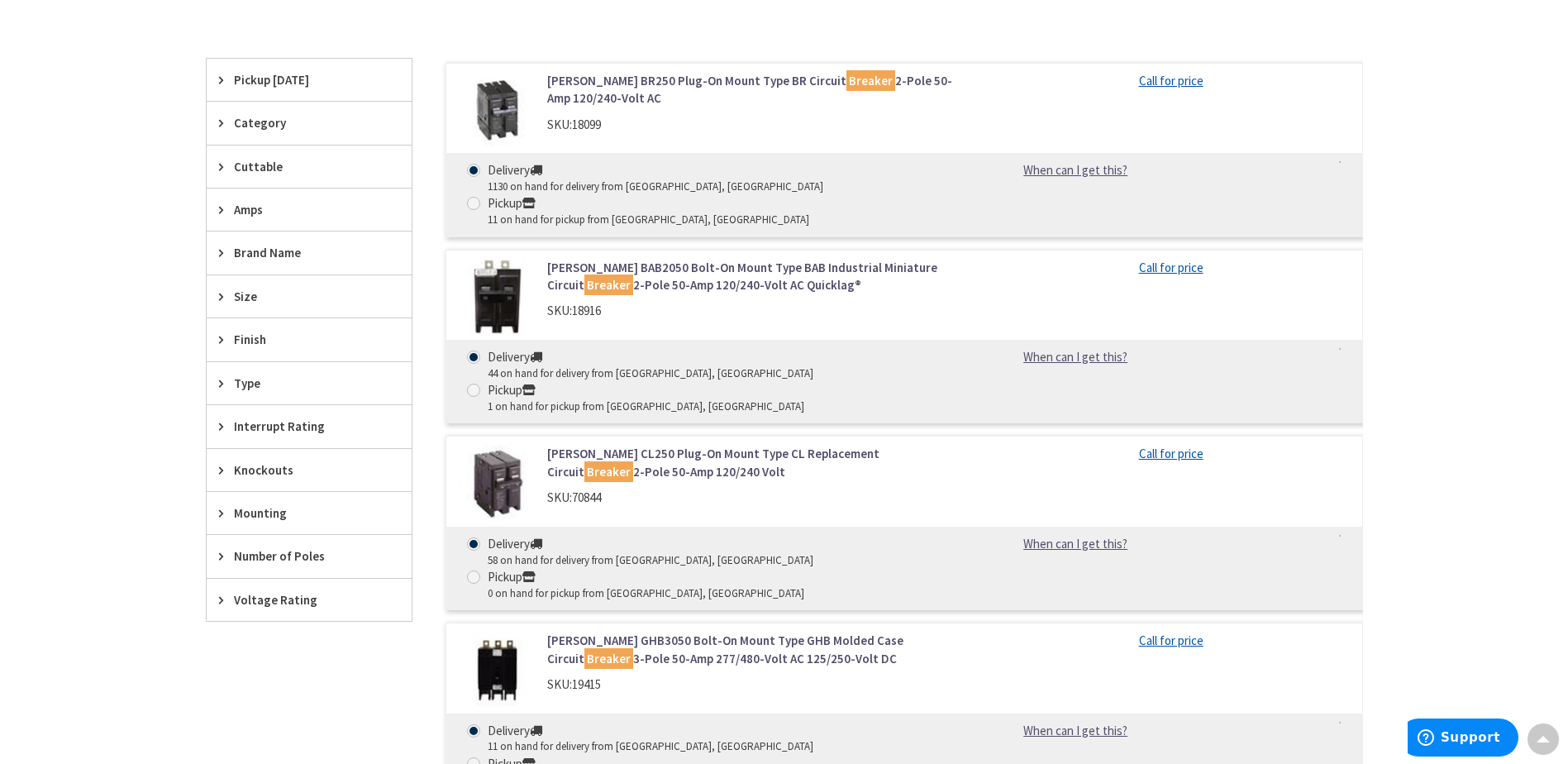
click at [240, 212] on span "Amps" at bounding box center [301, 209] width 134 height 18
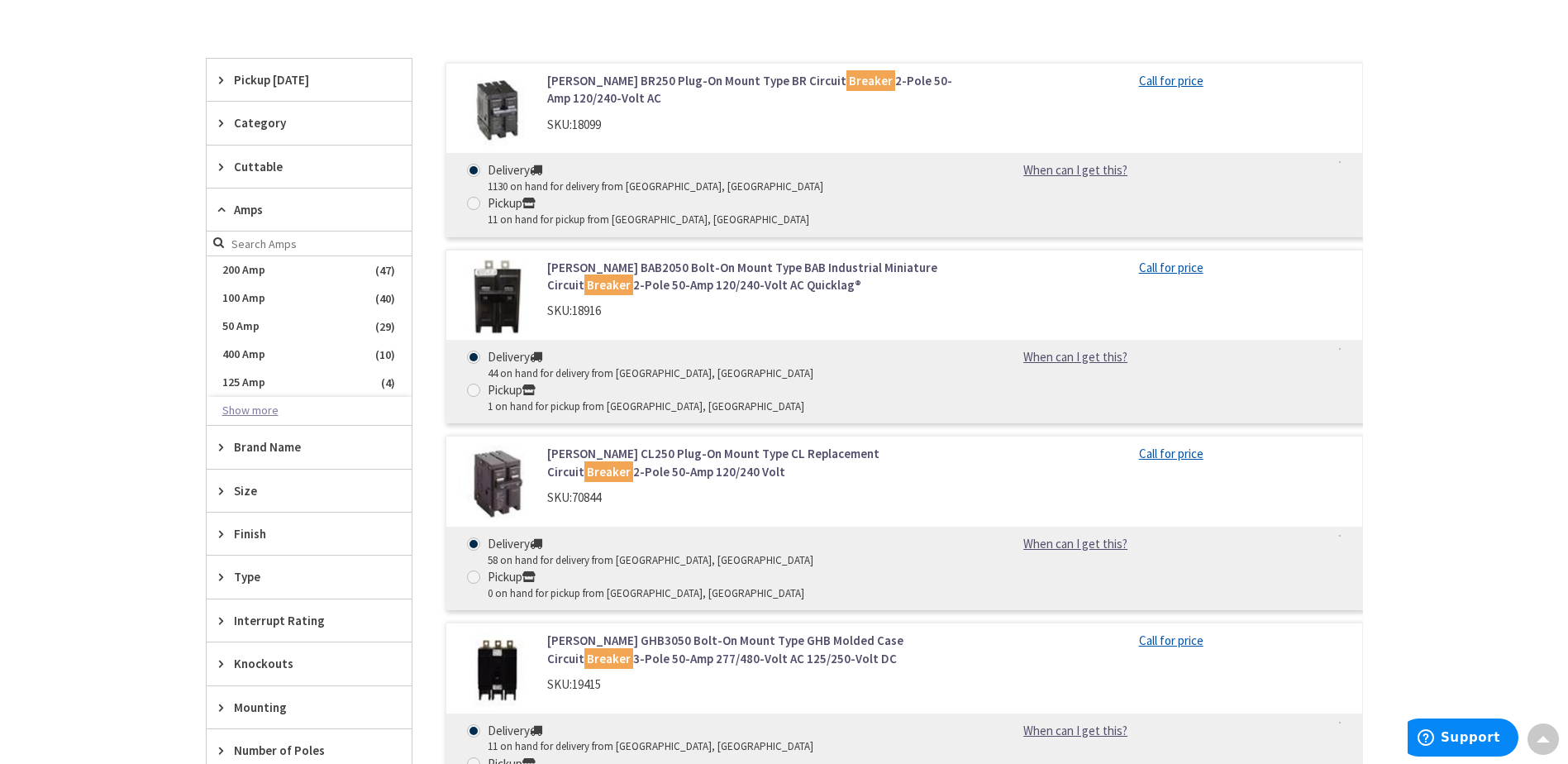
click at [256, 412] on button "Show more" at bounding box center [309, 411] width 205 height 28
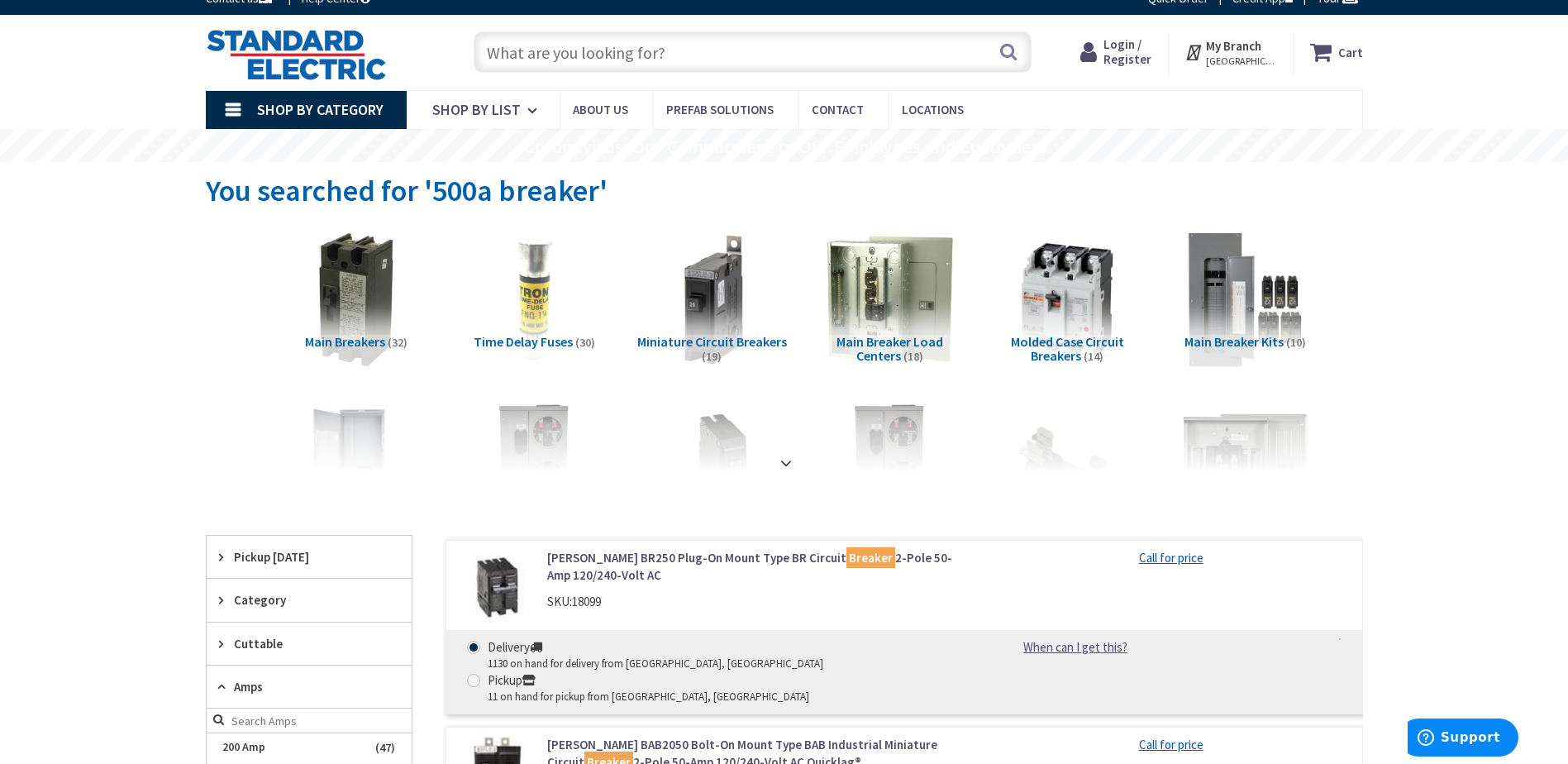
scroll to position [0, 0]
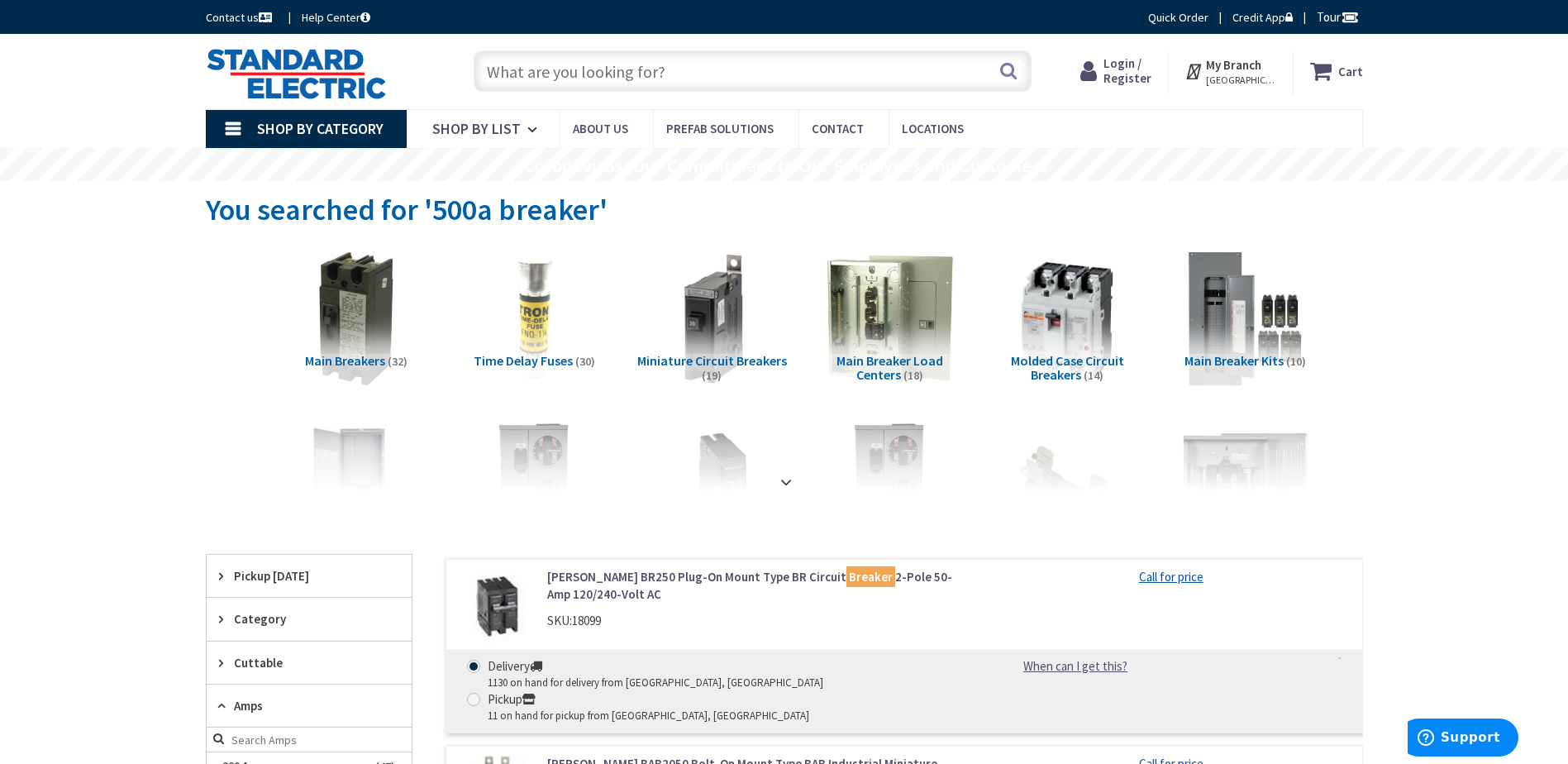
click at [619, 74] on input "text" at bounding box center [752, 71] width 558 height 41
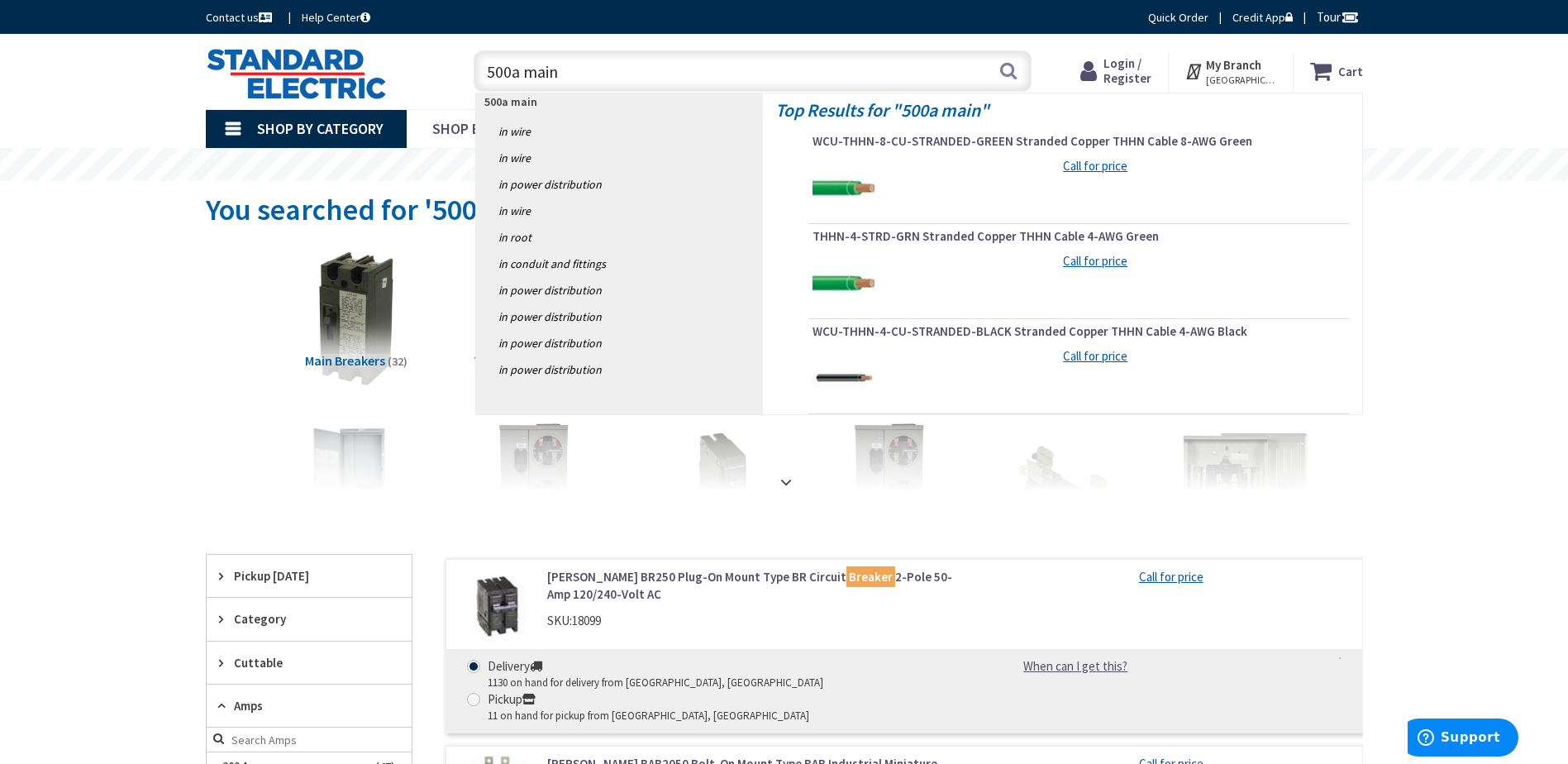
type input "500a main"
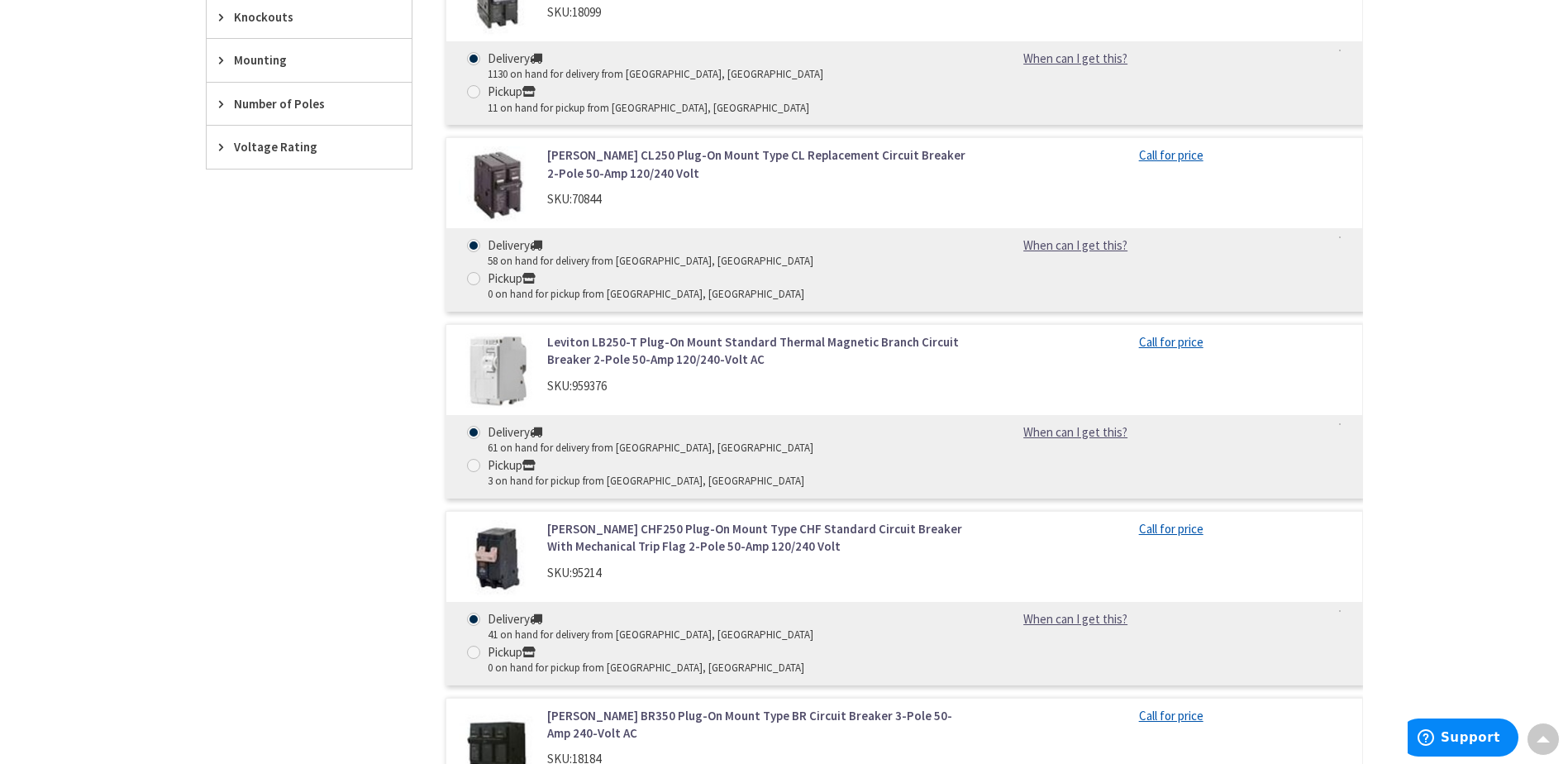
scroll to position [578, 0]
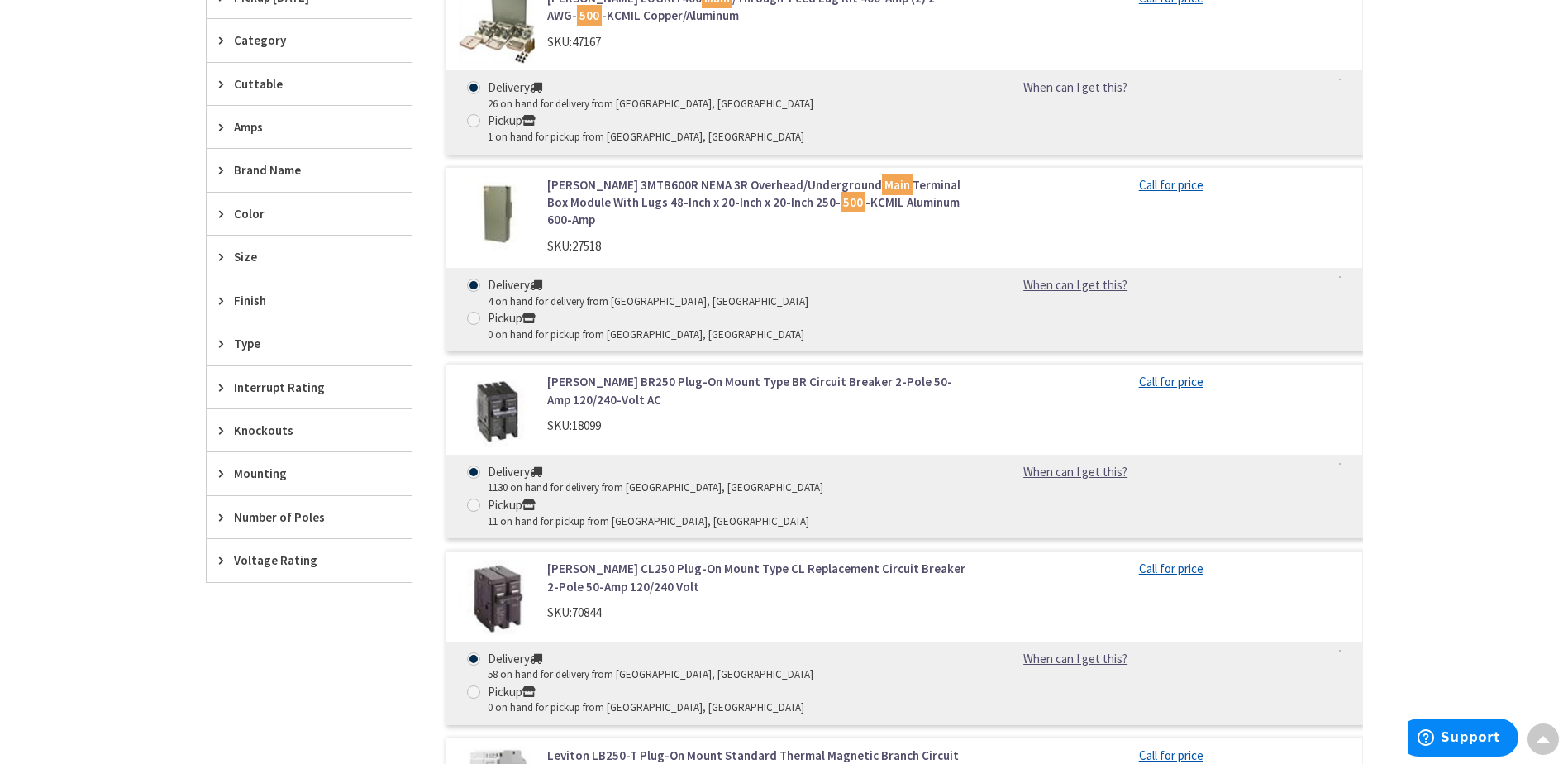
click at [242, 124] on span "Amps" at bounding box center [301, 127] width 134 height 18
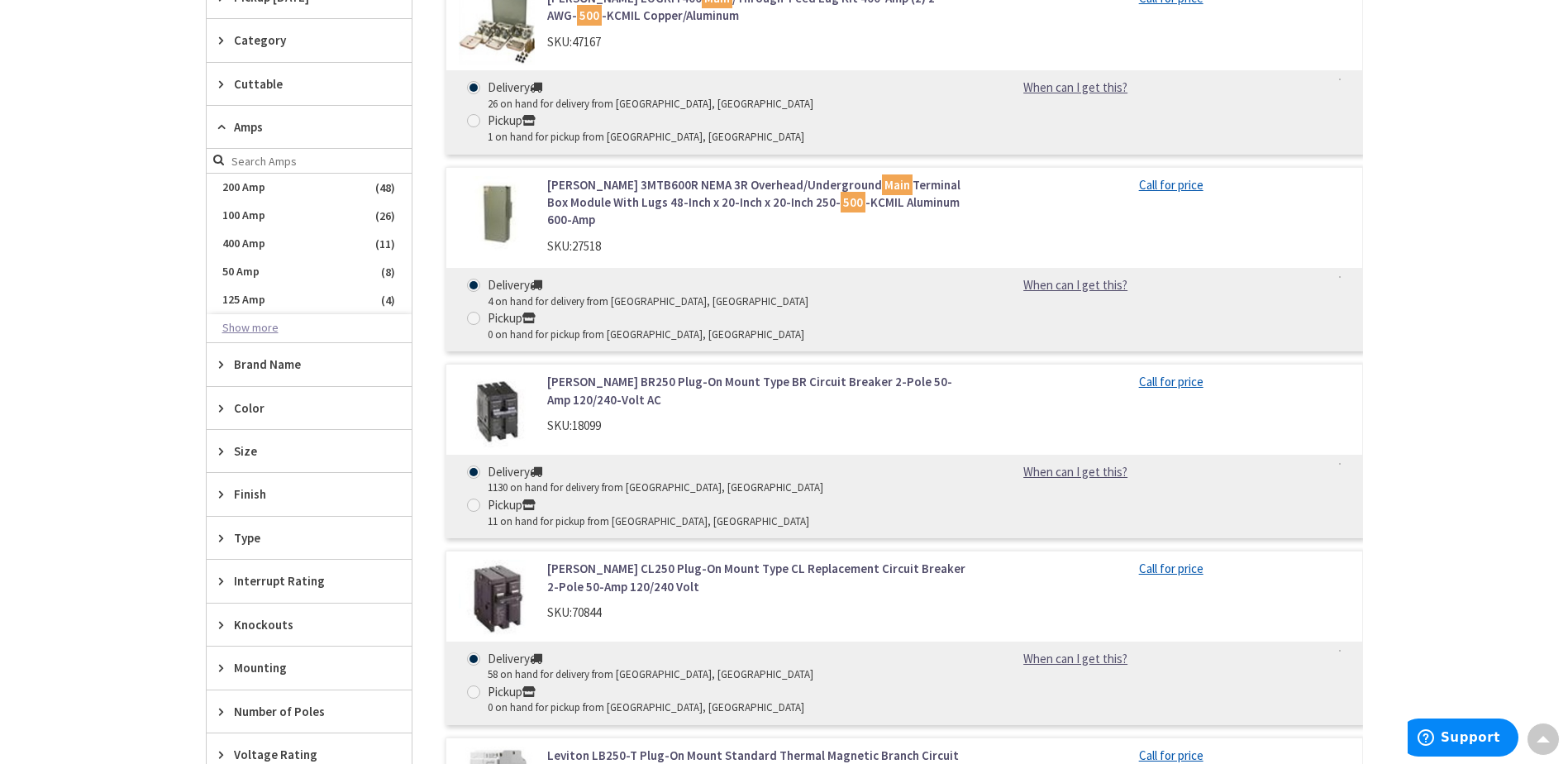
click at [261, 321] on button "Show more" at bounding box center [309, 327] width 205 height 28
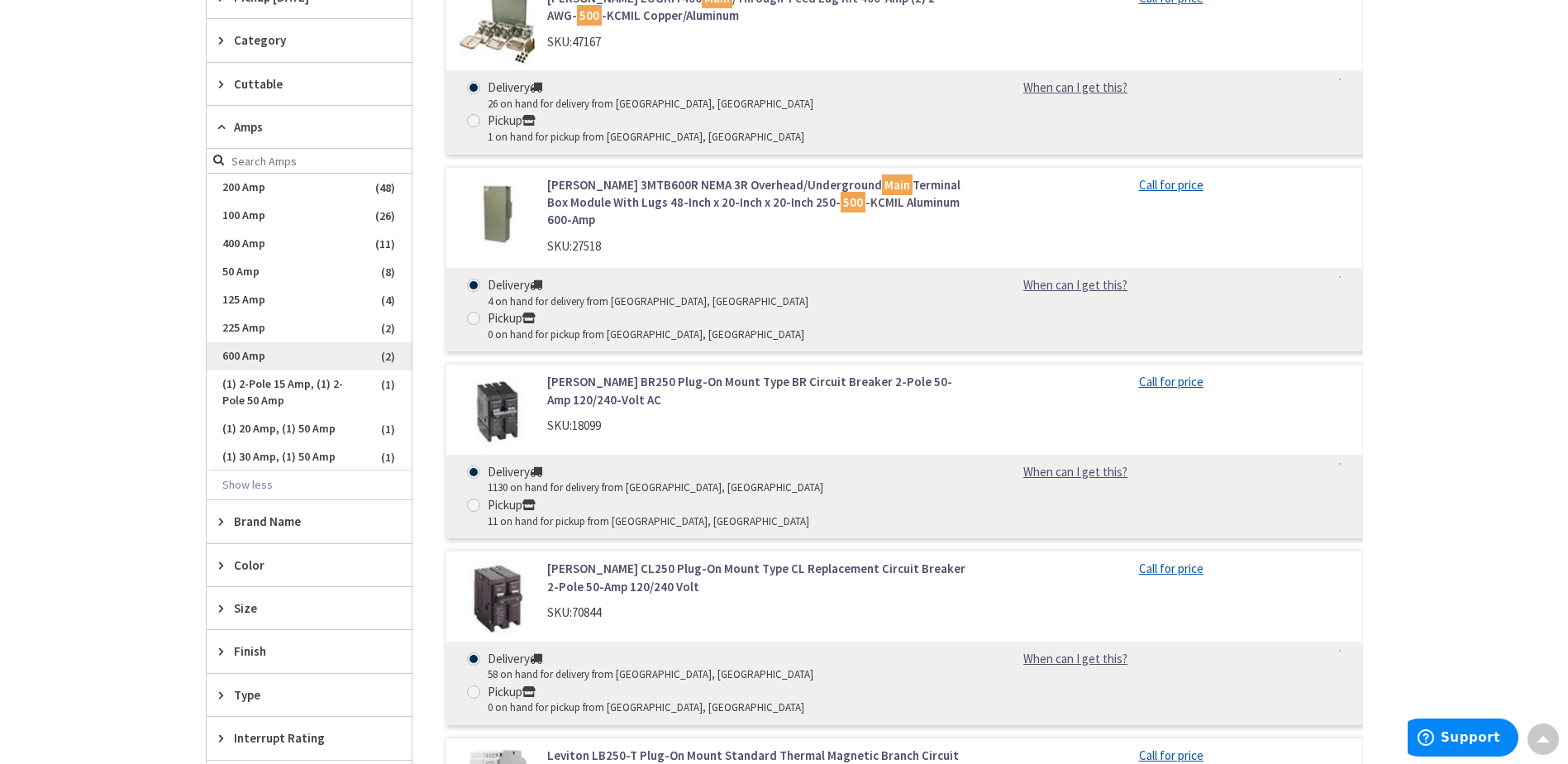
click at [285, 362] on span "600 Amp" at bounding box center [309, 356] width 205 height 28
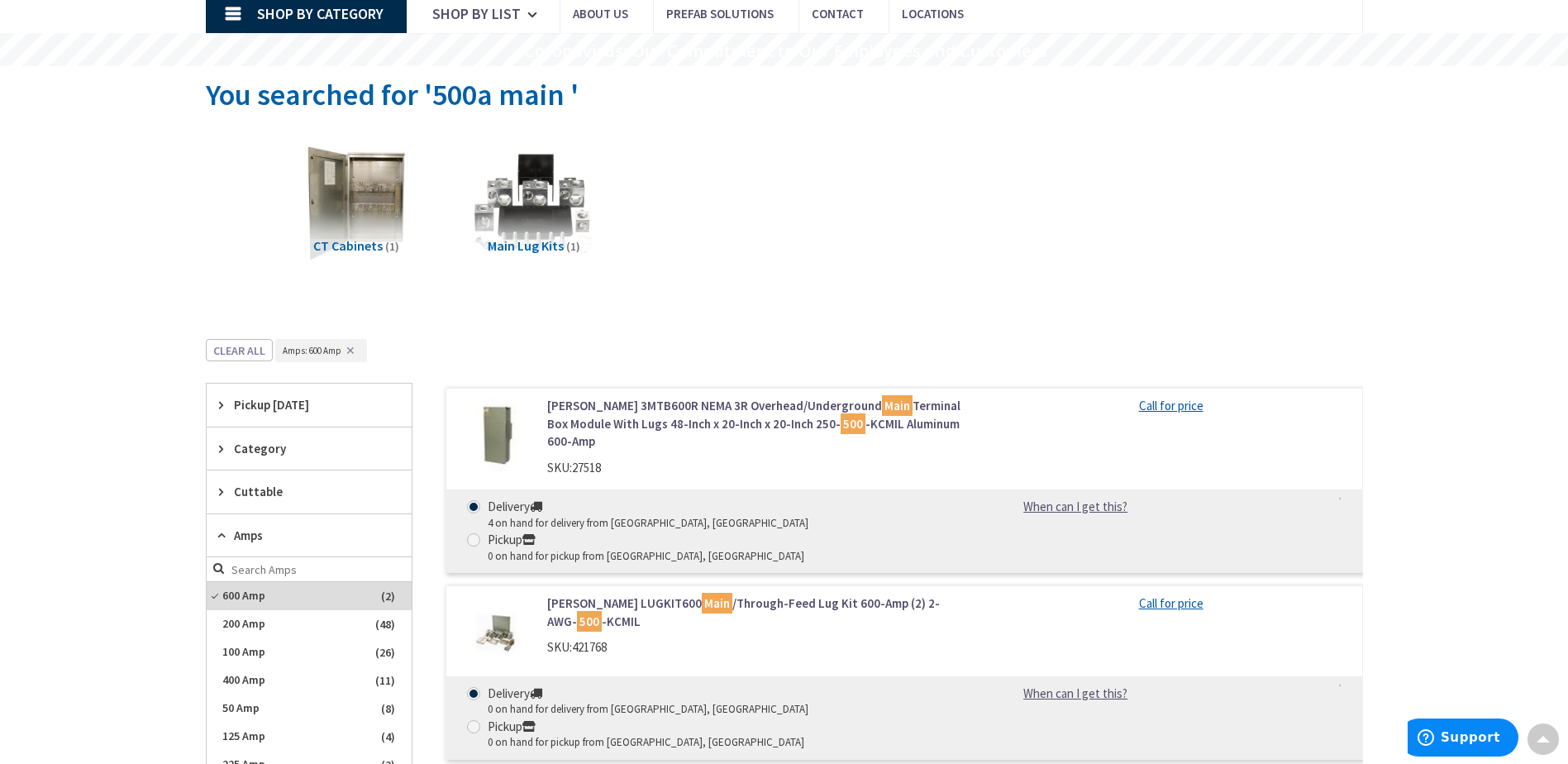
scroll to position [0, 0]
